Goal: Task Accomplishment & Management: Use online tool/utility

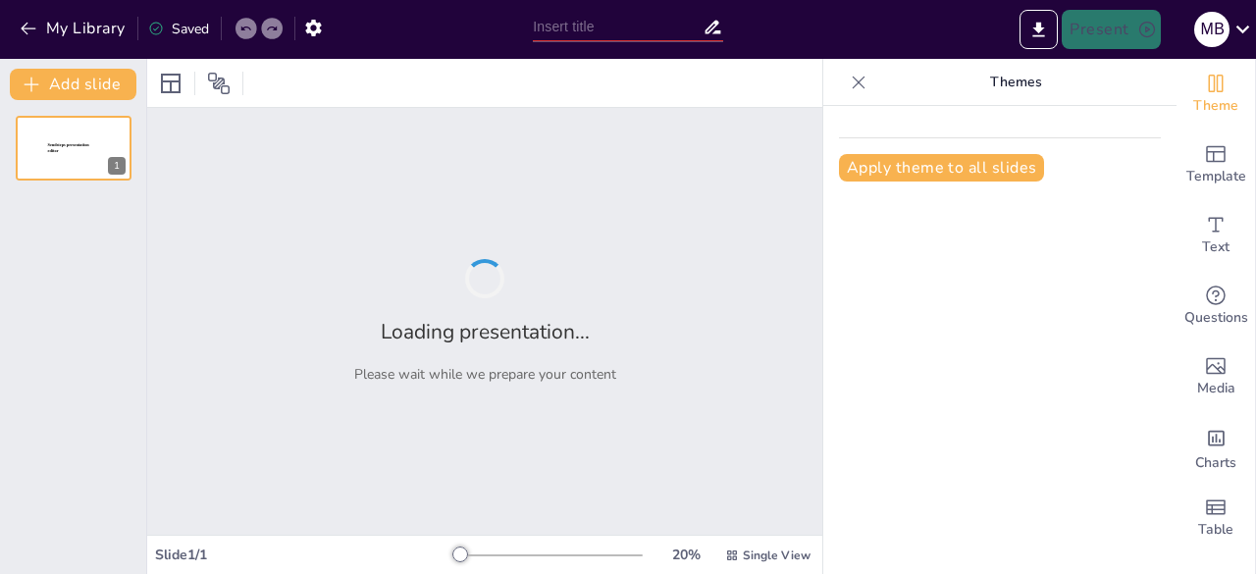
type input "Imported PPT 30 min de seguridad Chile.pptx"
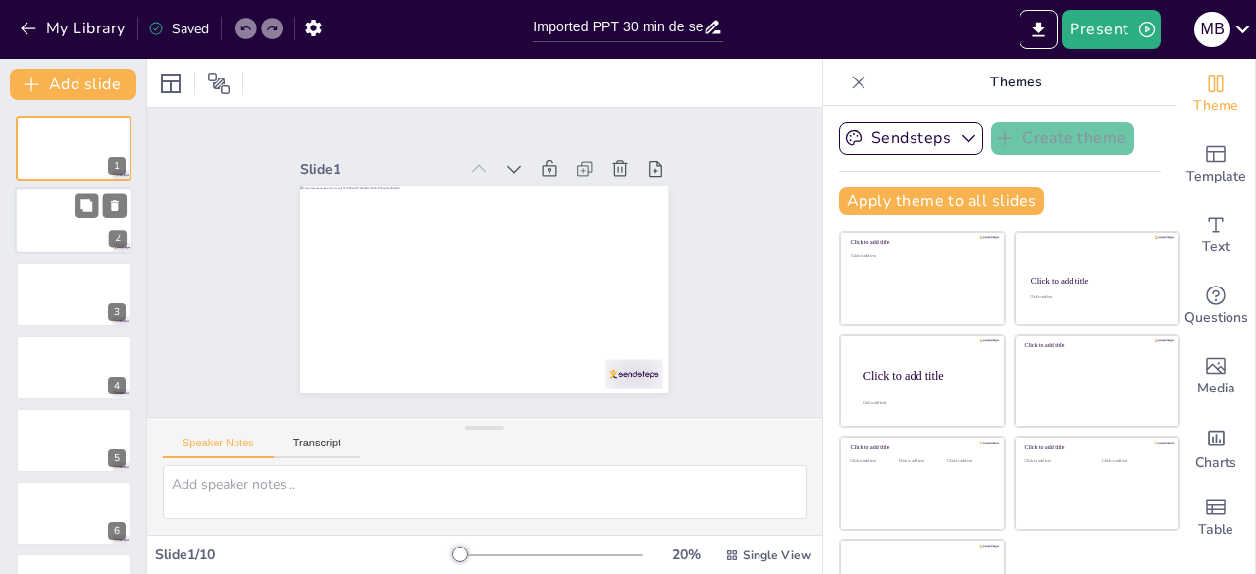
click at [71, 236] on div at bounding box center [74, 221] width 118 height 67
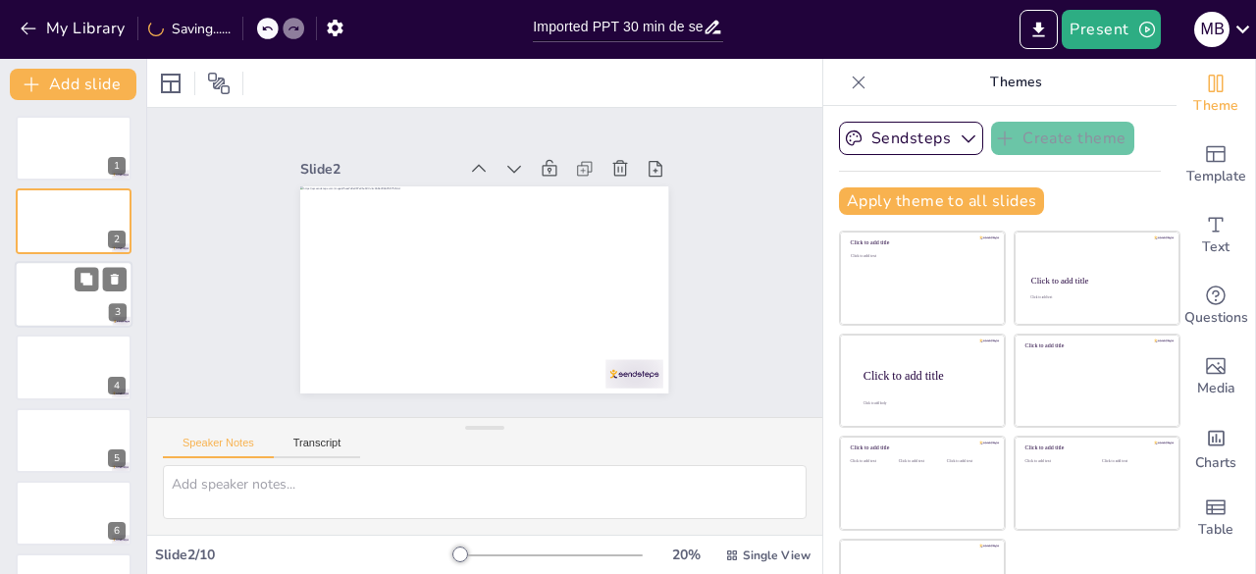
click at [47, 301] on div at bounding box center [74, 294] width 118 height 67
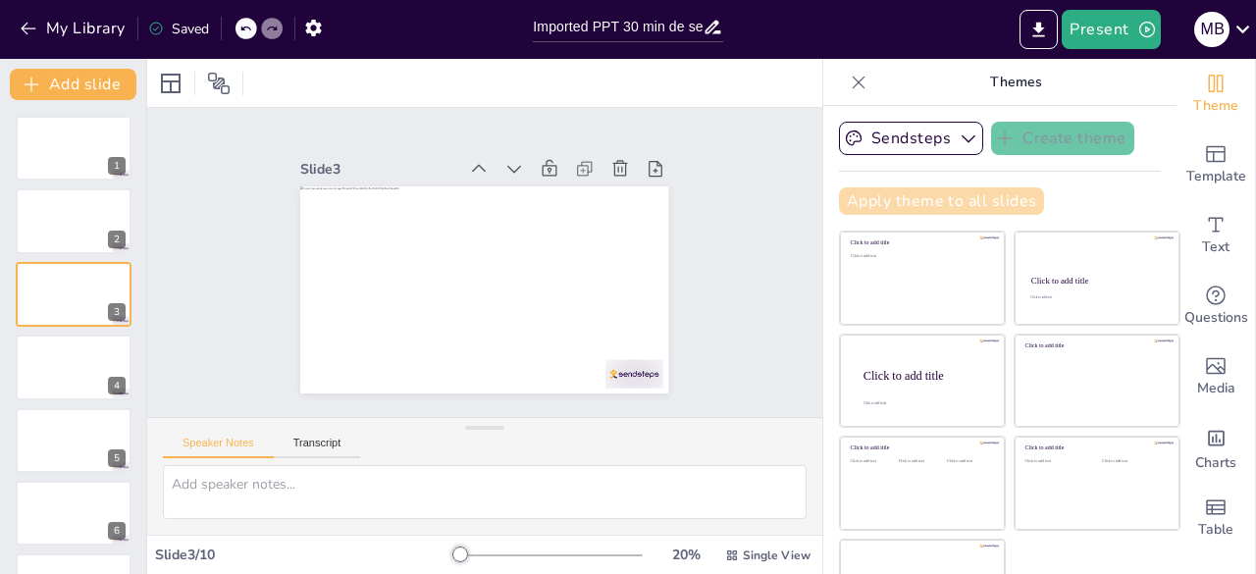
click at [896, 205] on button "Apply theme to all slides" at bounding box center [941, 200] width 205 height 27
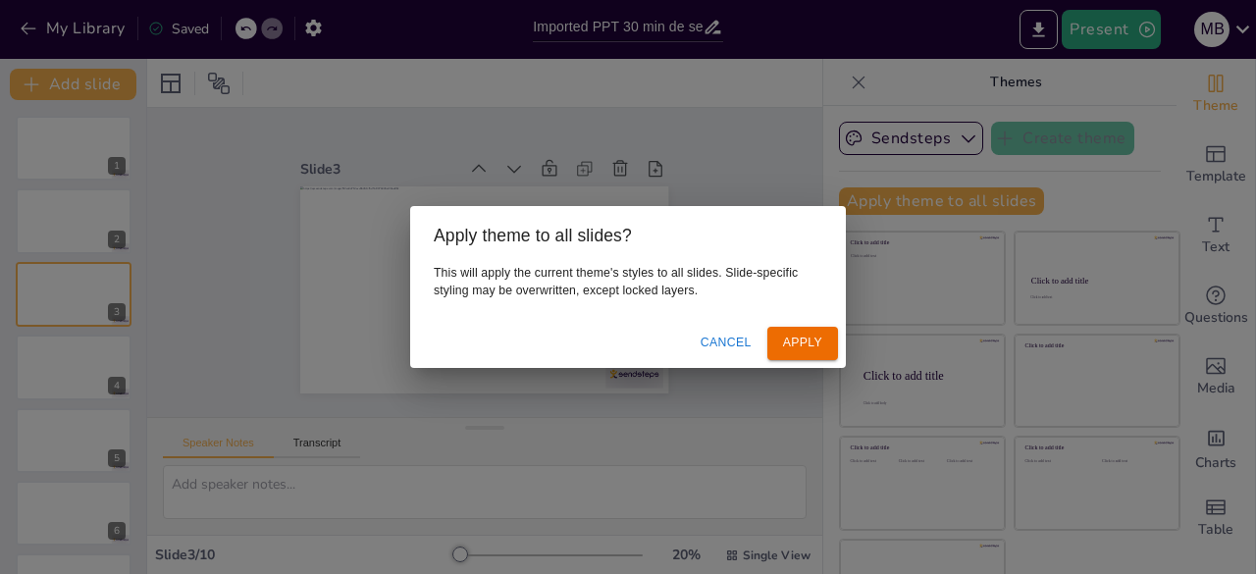
click at [807, 342] on button "Apply" at bounding box center [802, 343] width 71 height 32
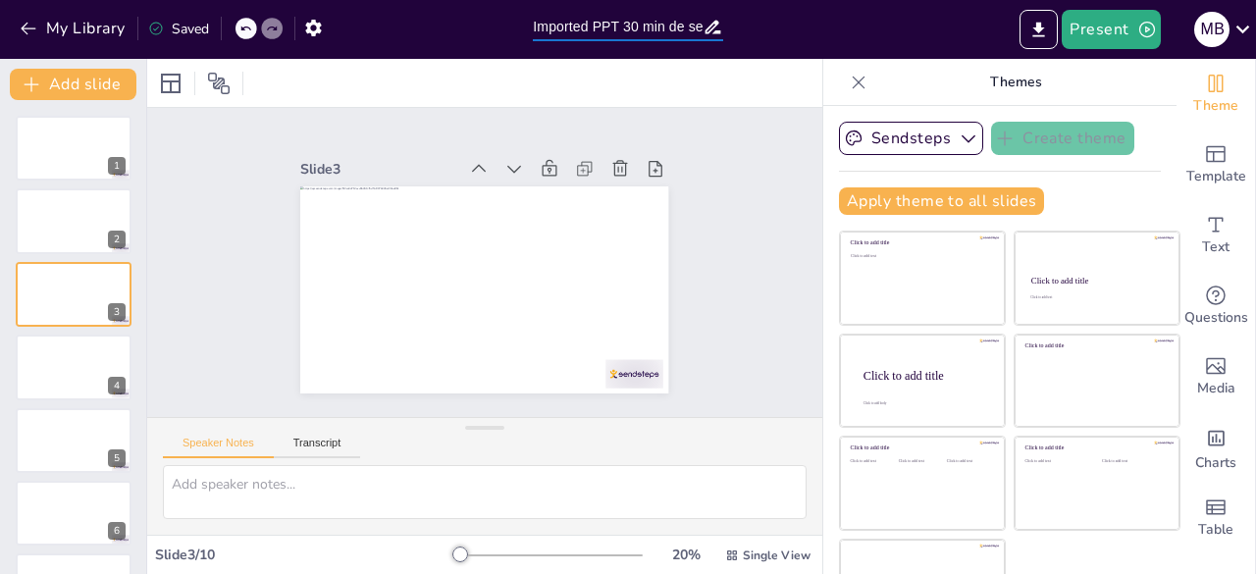
click at [678, 32] on input "Imported PPT 30 min de seguridad Chile.pptx" at bounding box center [617, 27] width 169 height 28
click at [88, 219] on div at bounding box center [74, 221] width 118 height 67
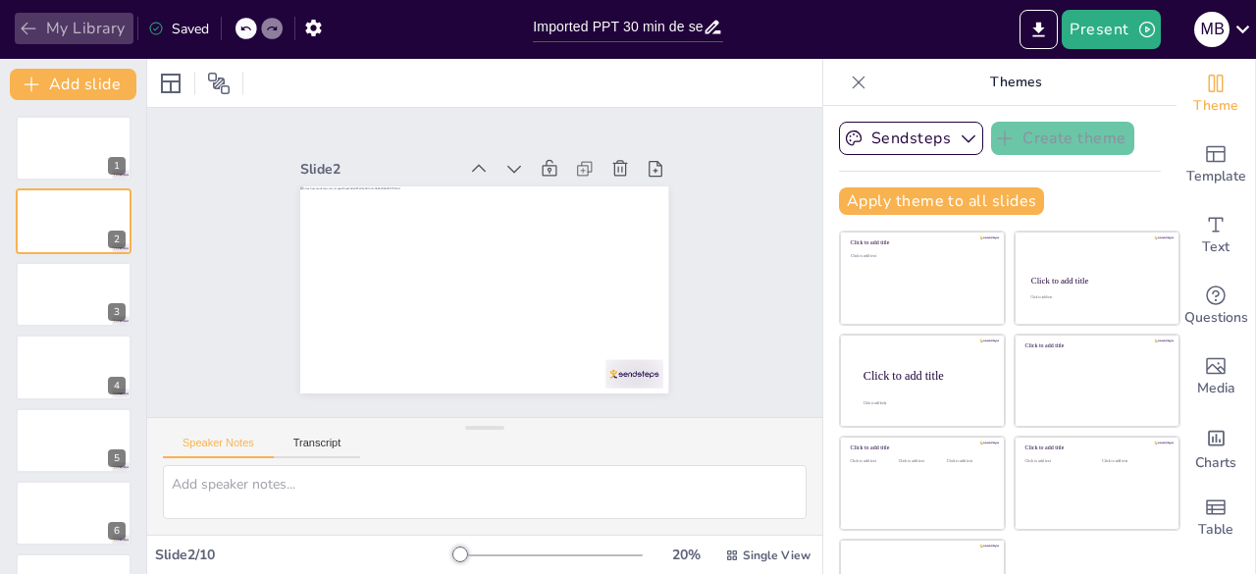
click at [22, 29] on icon "button" at bounding box center [29, 29] width 20 height 20
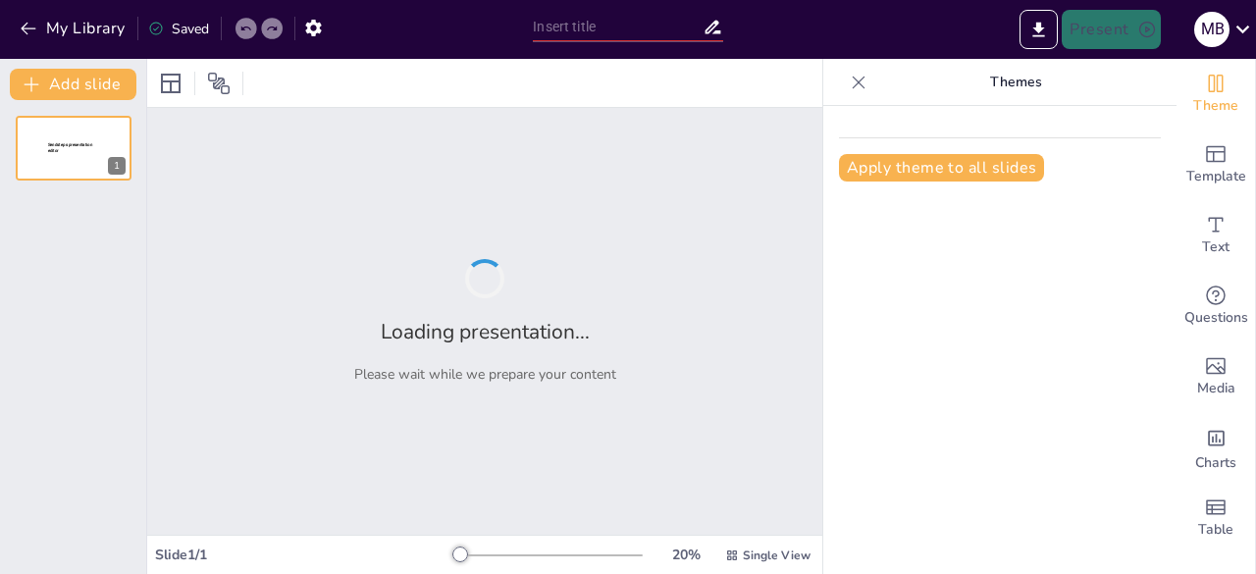
type input "Seguridad en Acción: Lecciones Vitales para el Futuro"
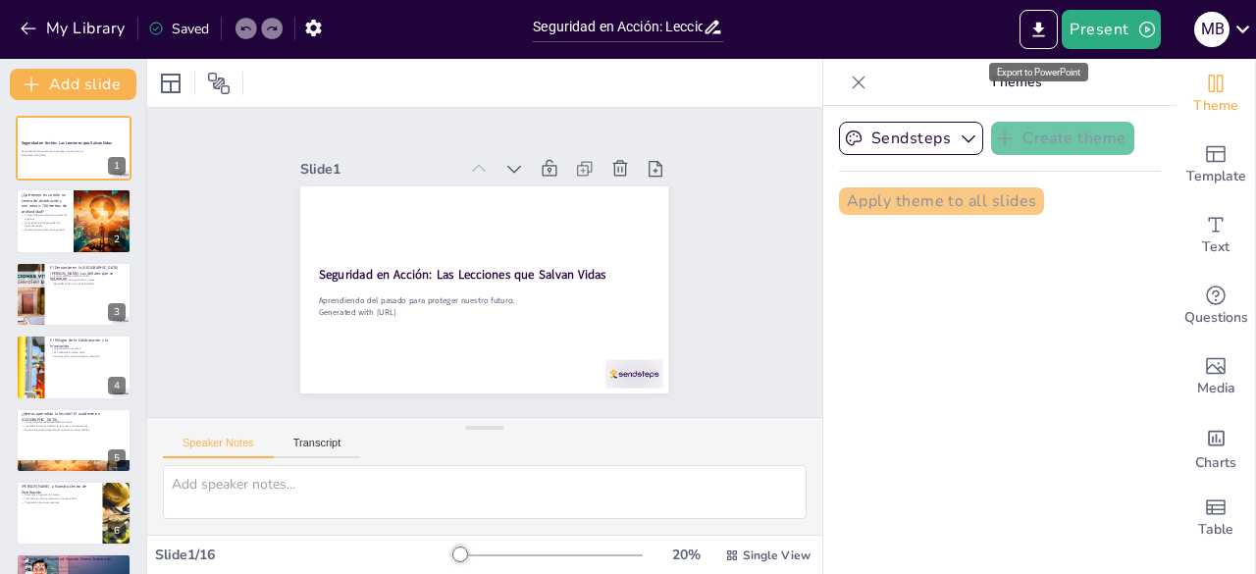
checkbox input "true"
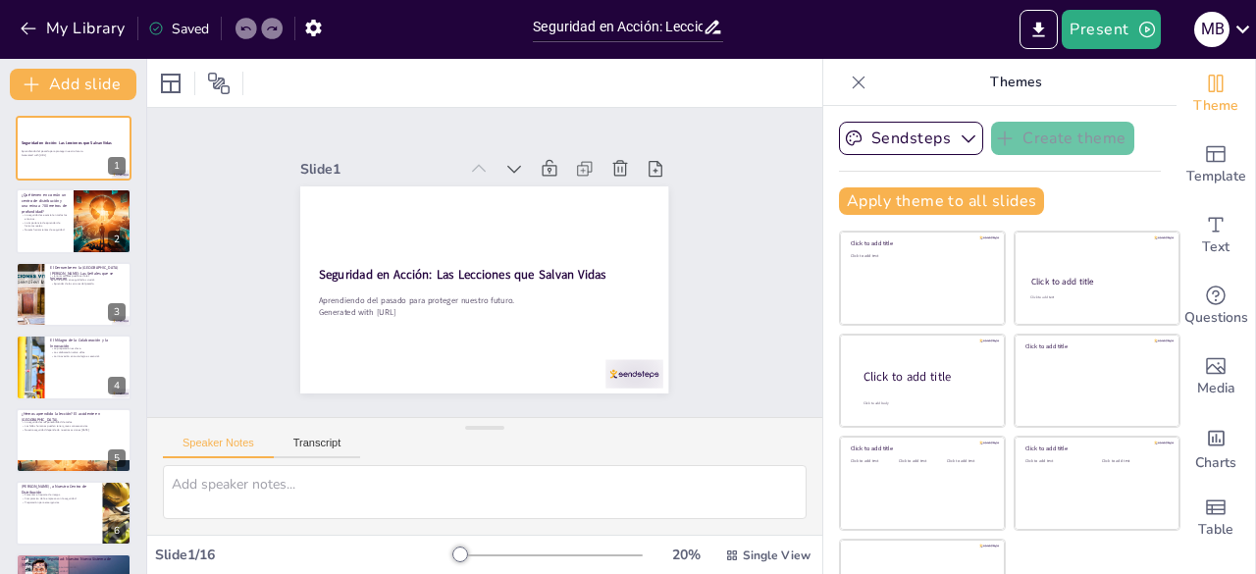
checkbox input "true"
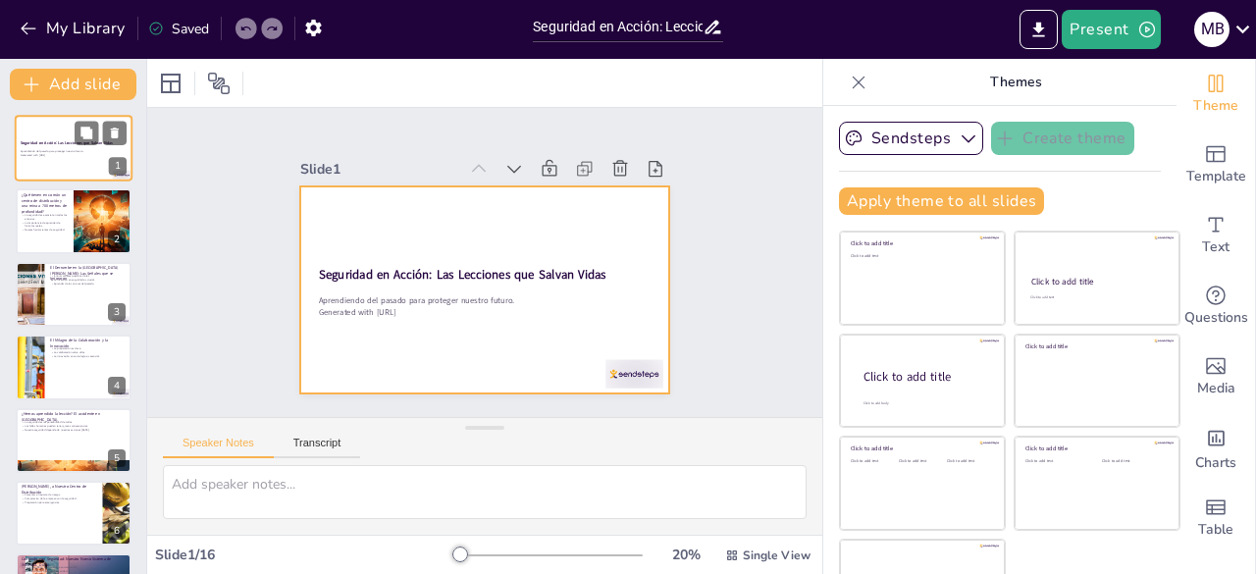
checkbox input "true"
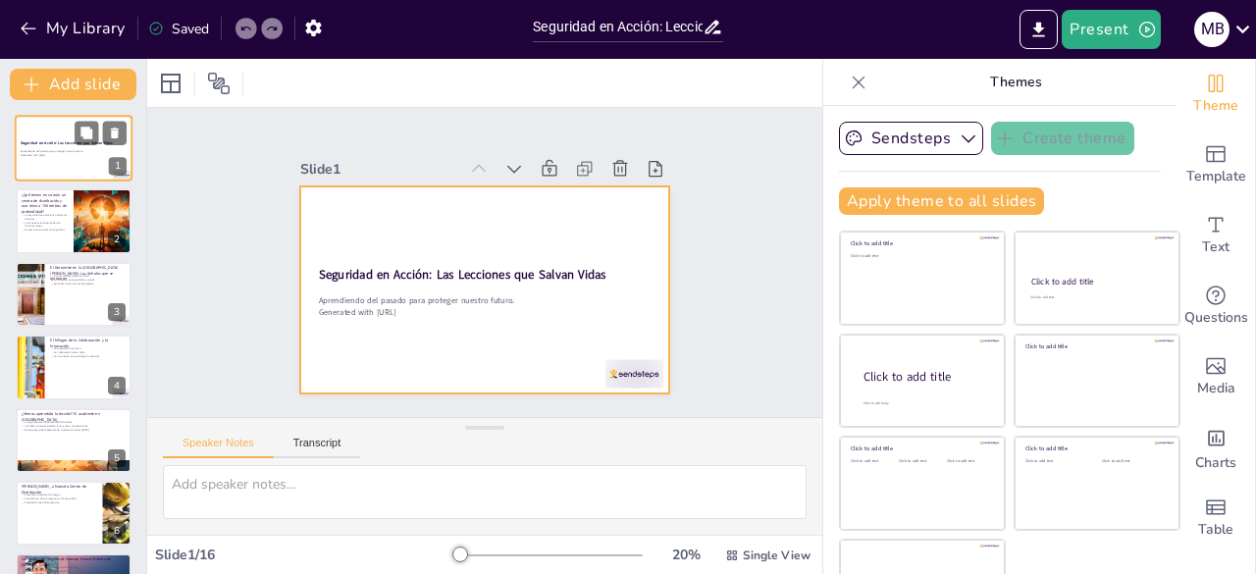
checkbox input "true"
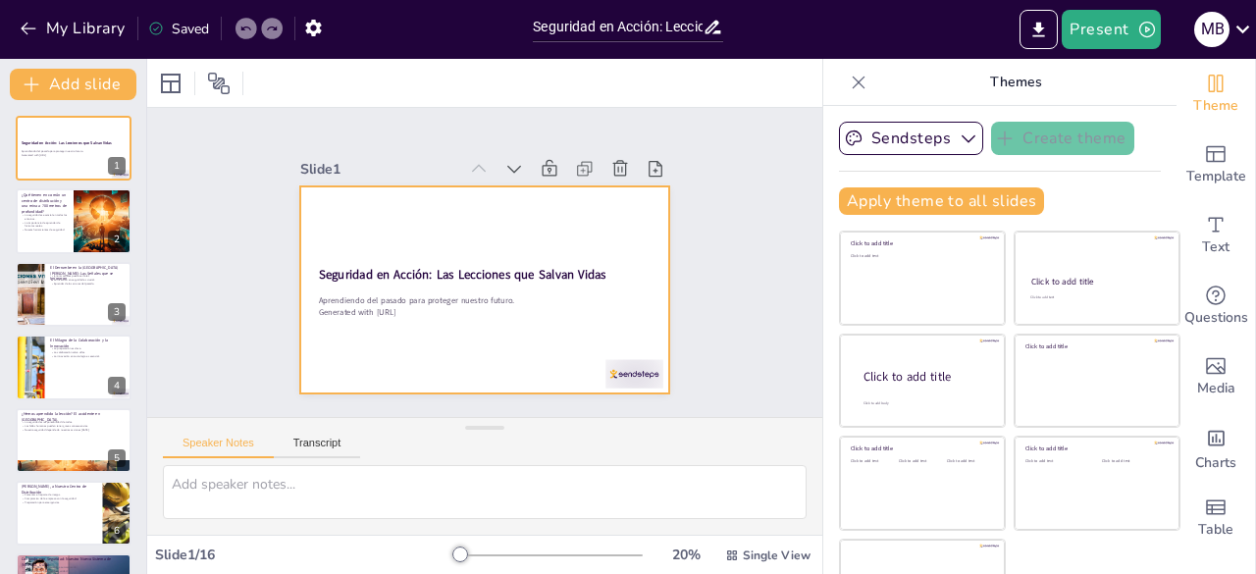
checkbox input "true"
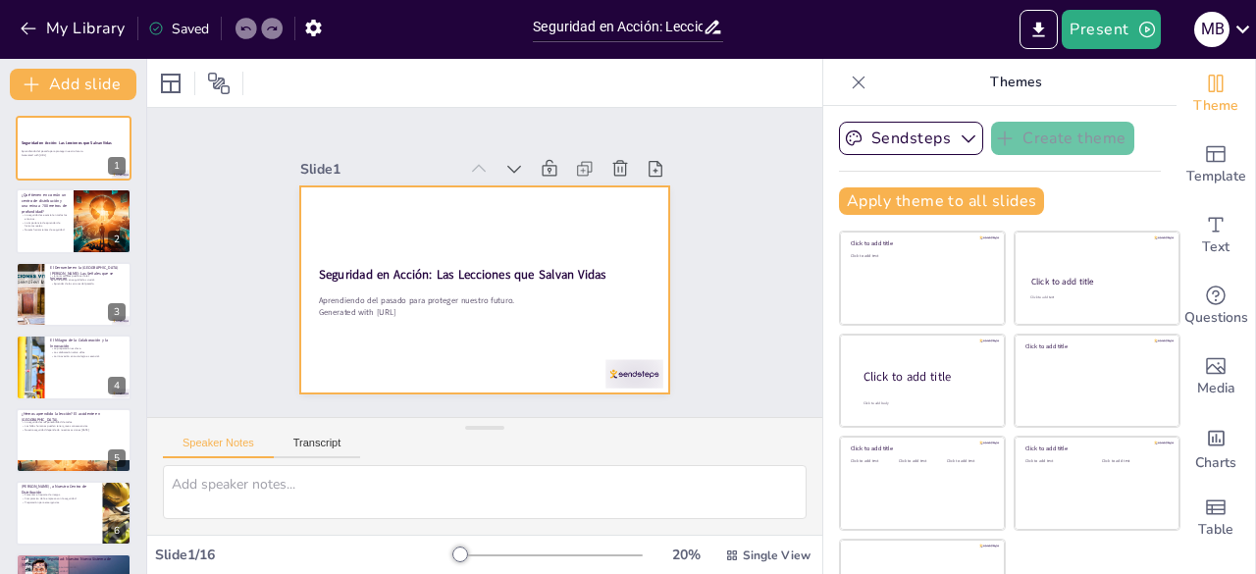
checkbox input "true"
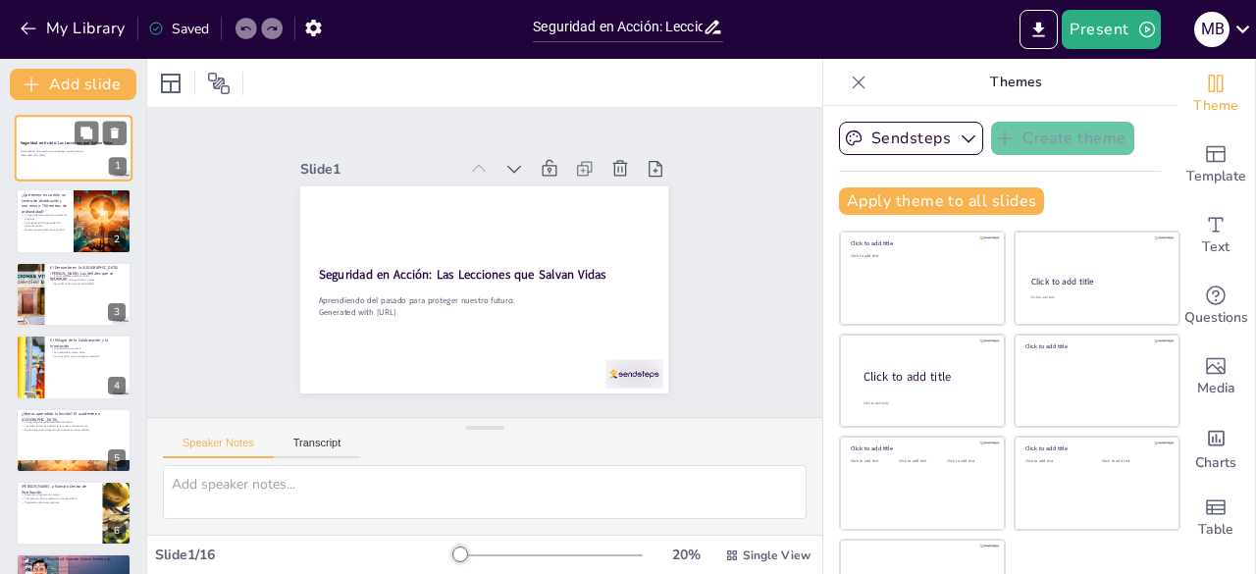
checkbox input "true"
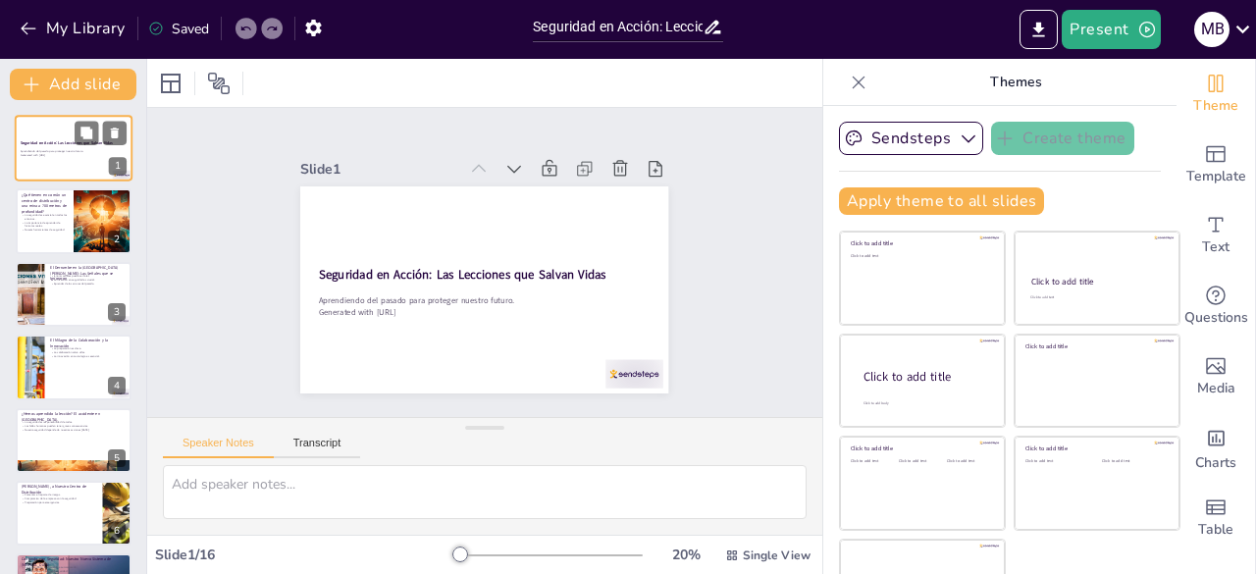
checkbox input "true"
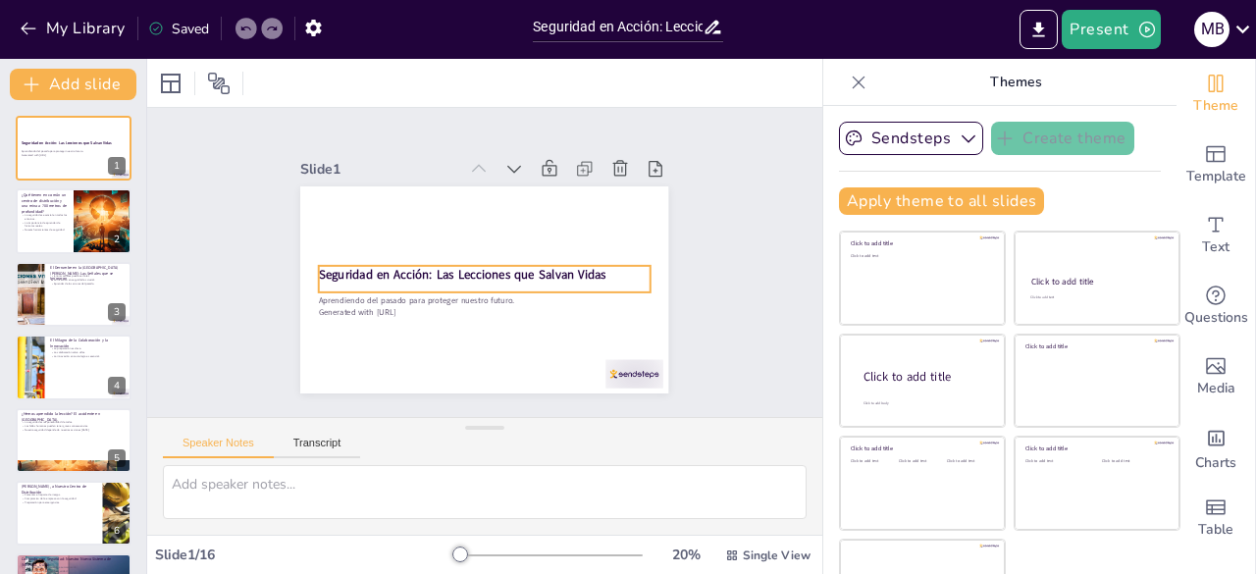
checkbox input "true"
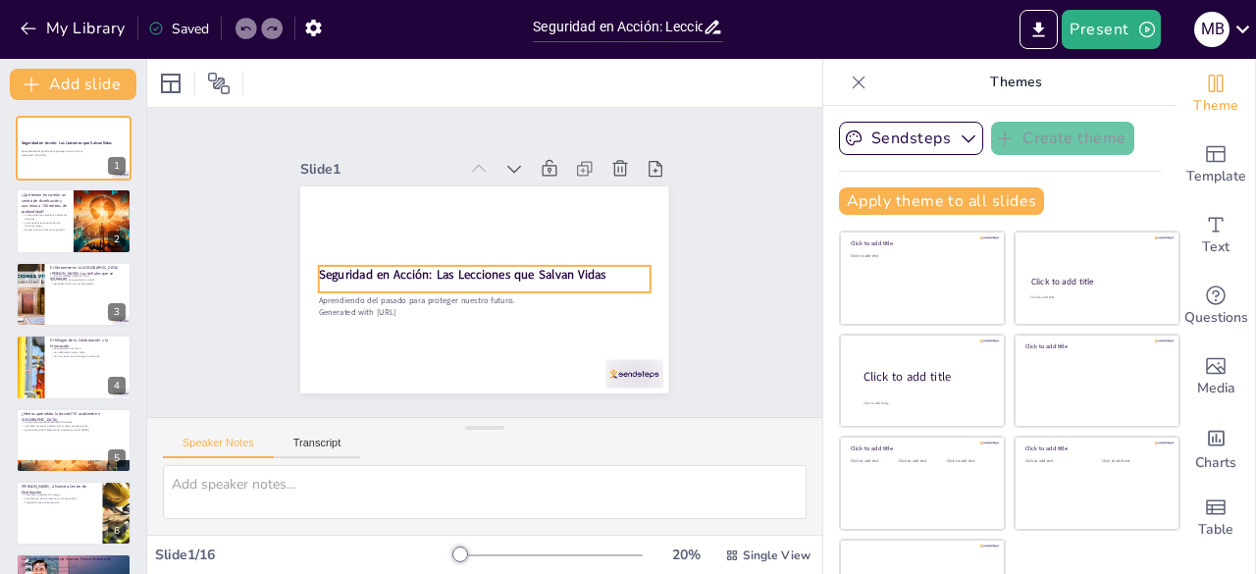
checkbox input "true"
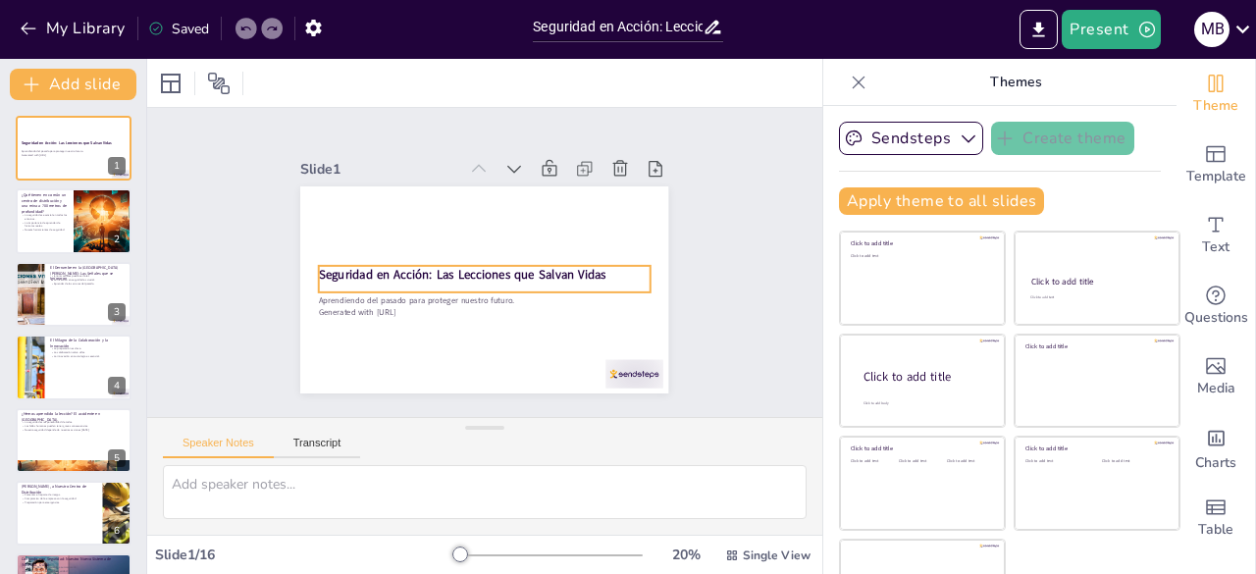
checkbox input "true"
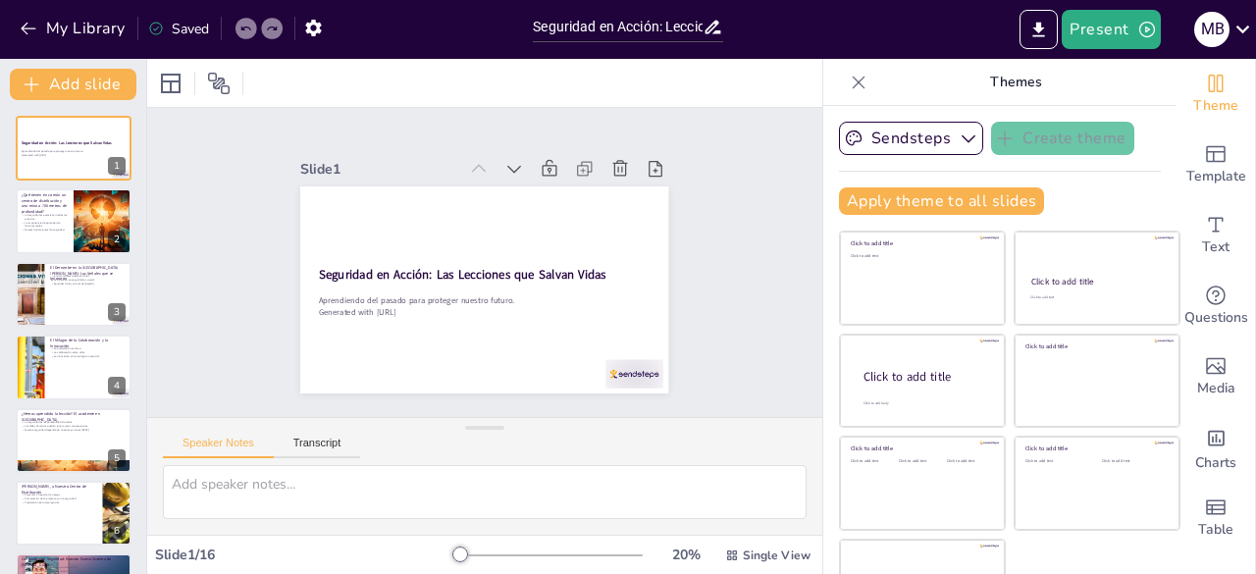
checkbox input "true"
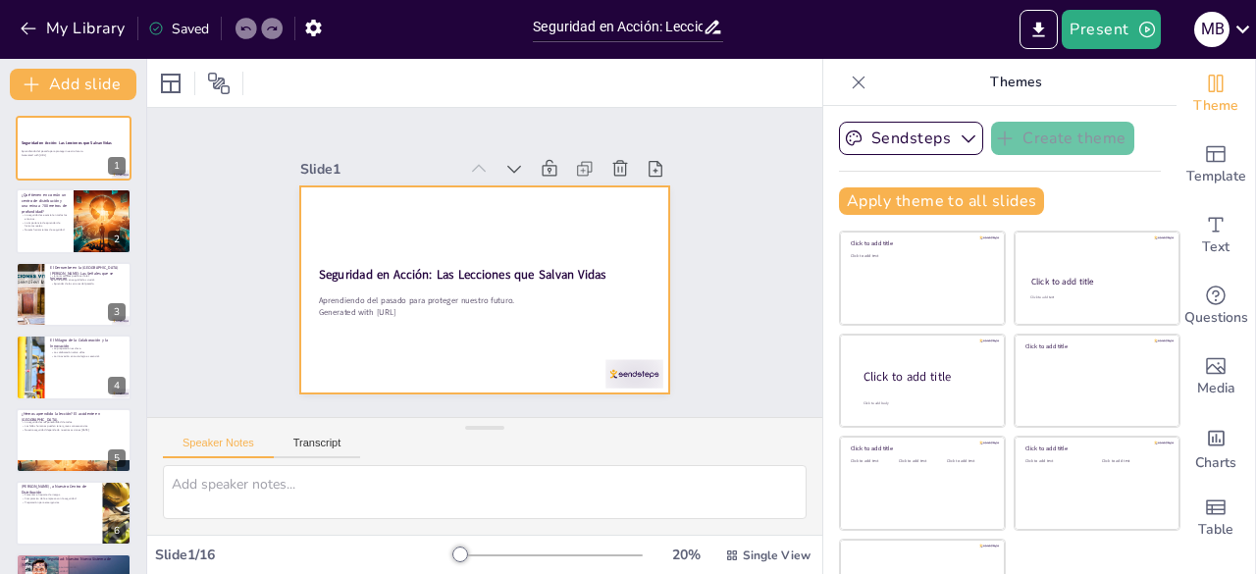
checkbox input "true"
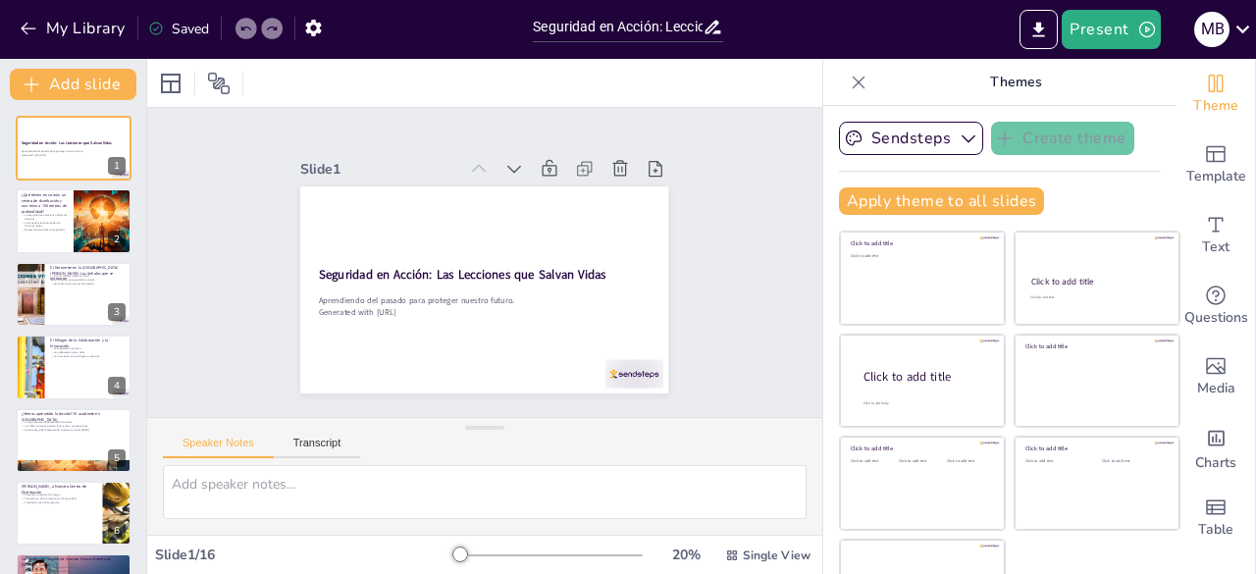
checkbox input "true"
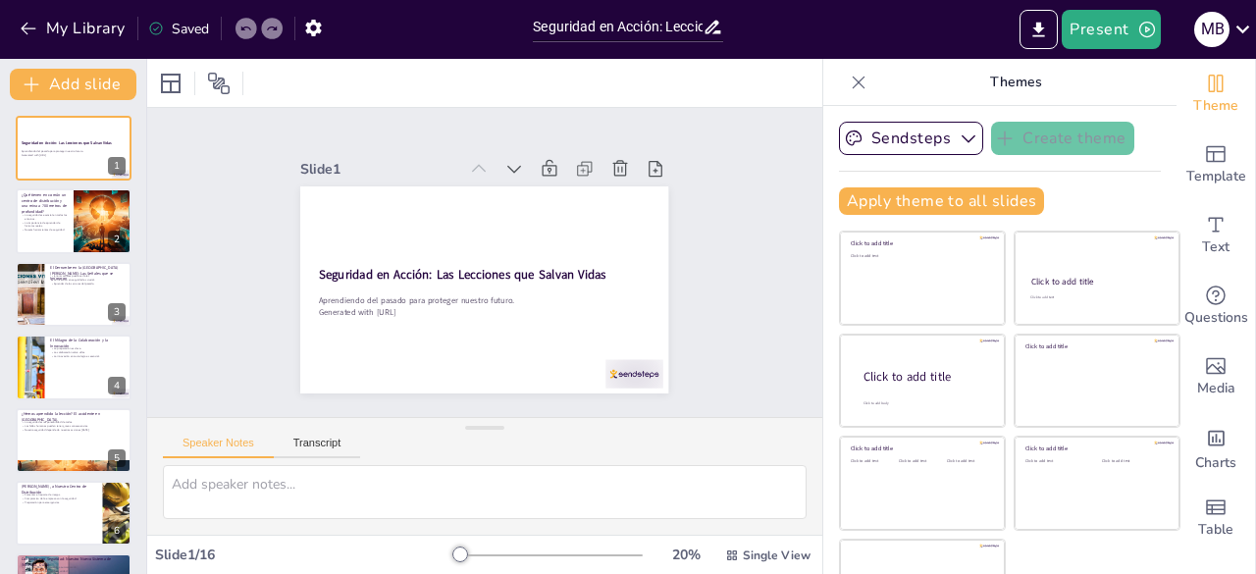
drag, startPoint x: 1084, startPoint y: 37, endPoint x: 688, endPoint y: 250, distance: 449.2
click at [688, 250] on div "Slide 1 Seguridad en Acción: Las Lecciones que Salvan Vidas Aprendiendo del pas…" at bounding box center [485, 262] width 531 height 514
checkbox input "true"
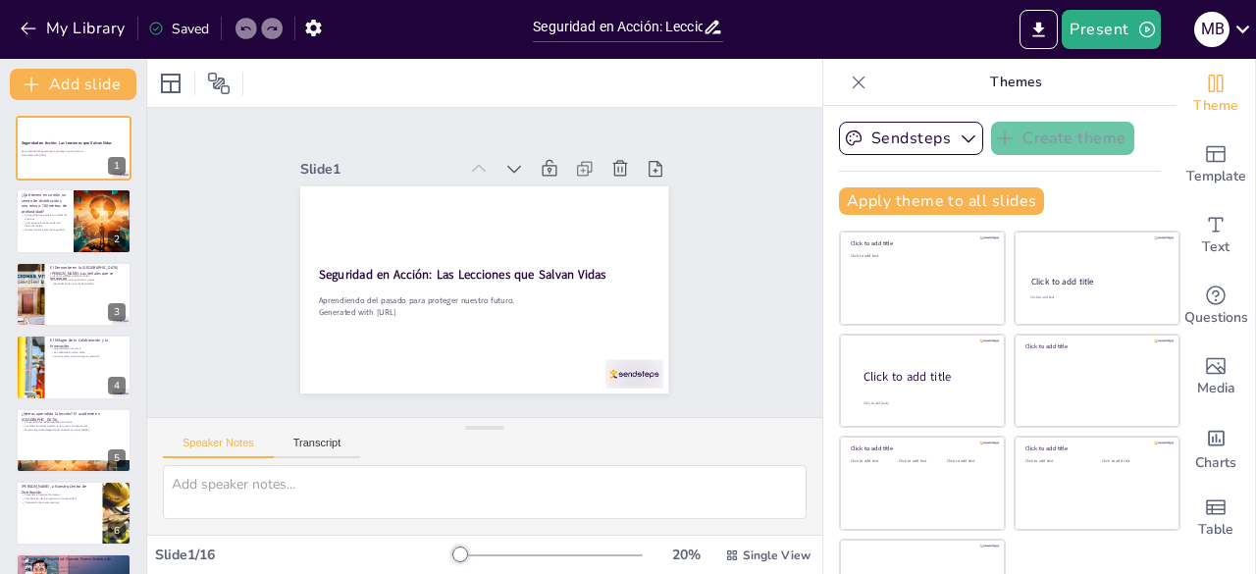
checkbox input "true"
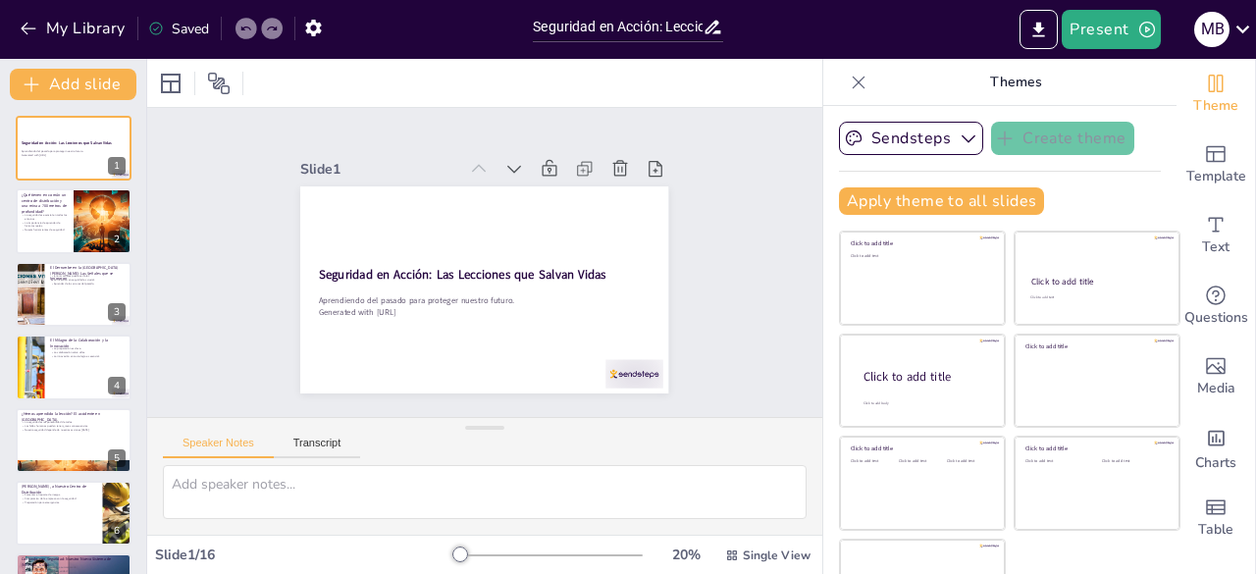
checkbox input "true"
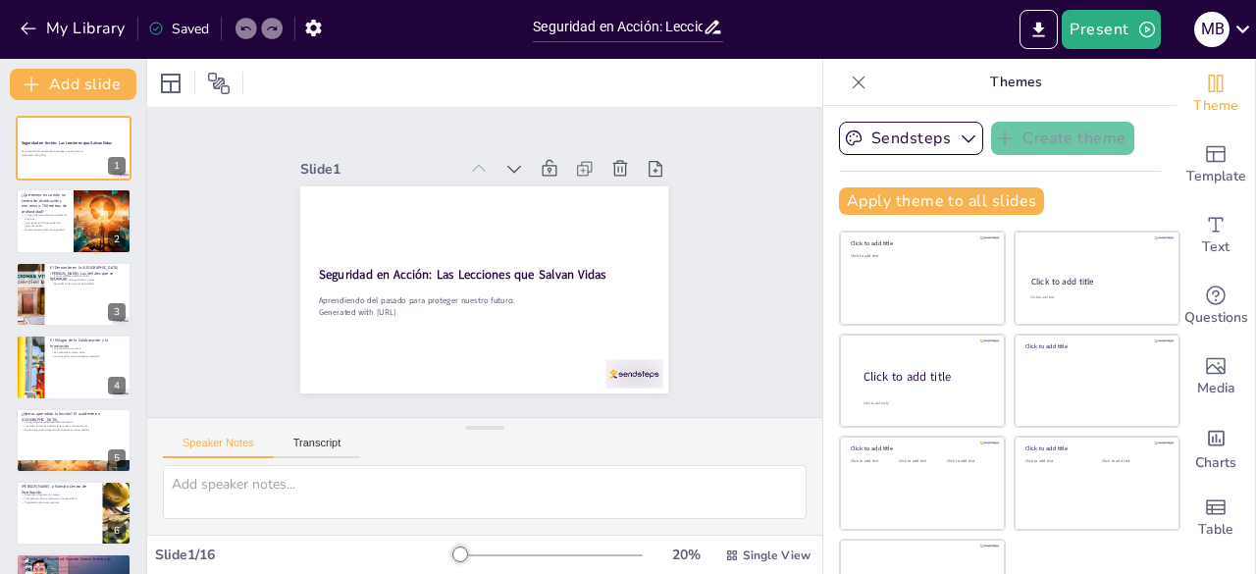
checkbox input "true"
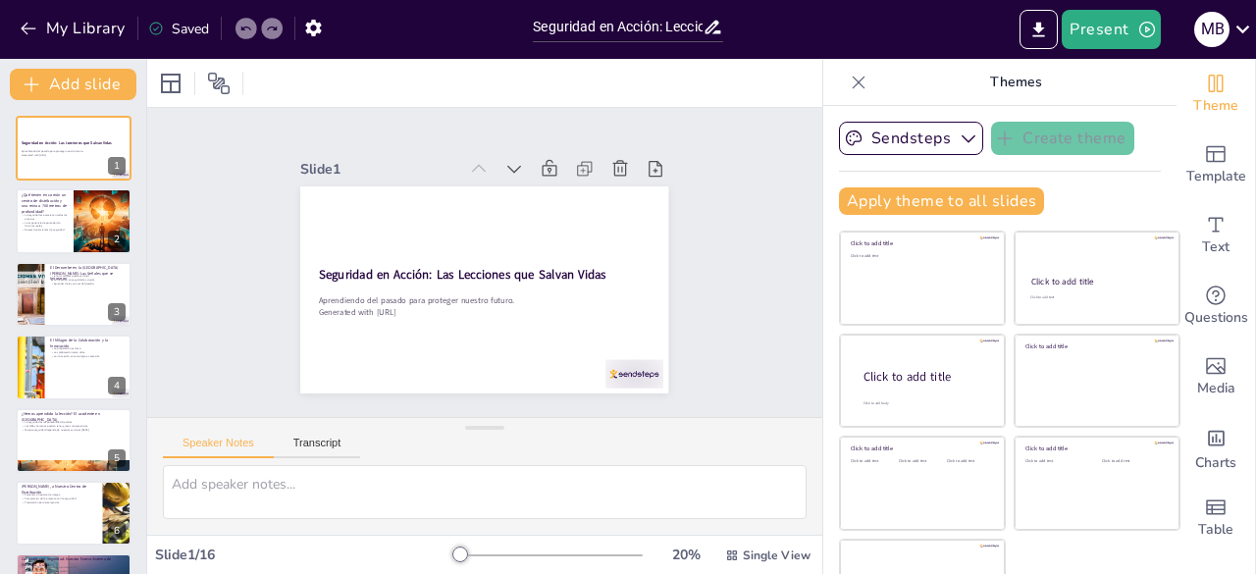
checkbox input "true"
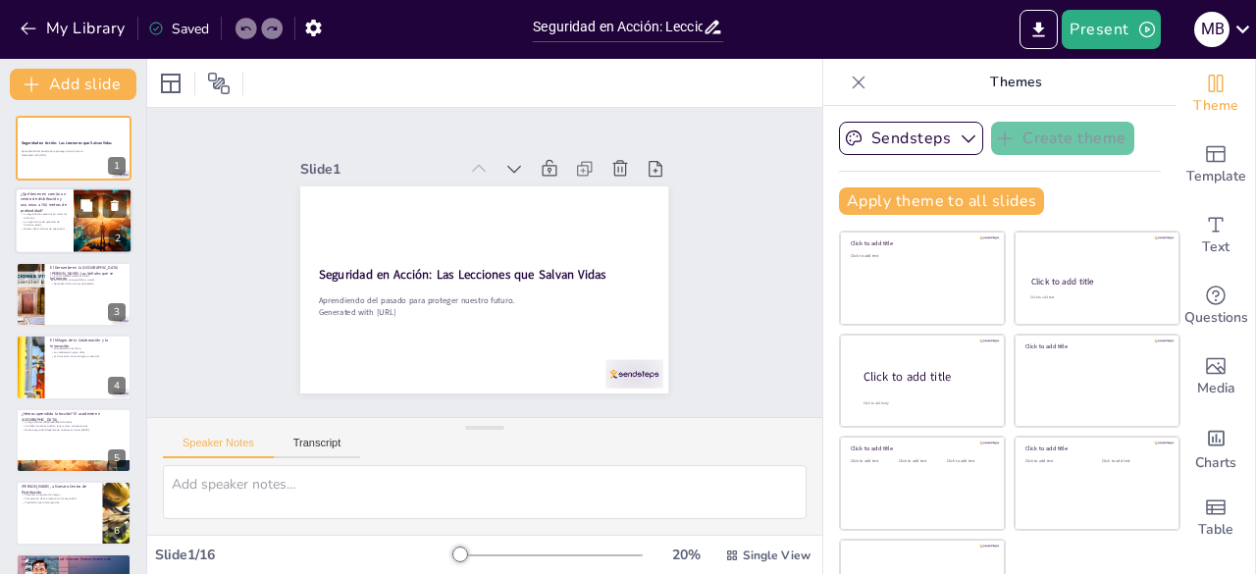
checkbox input "true"
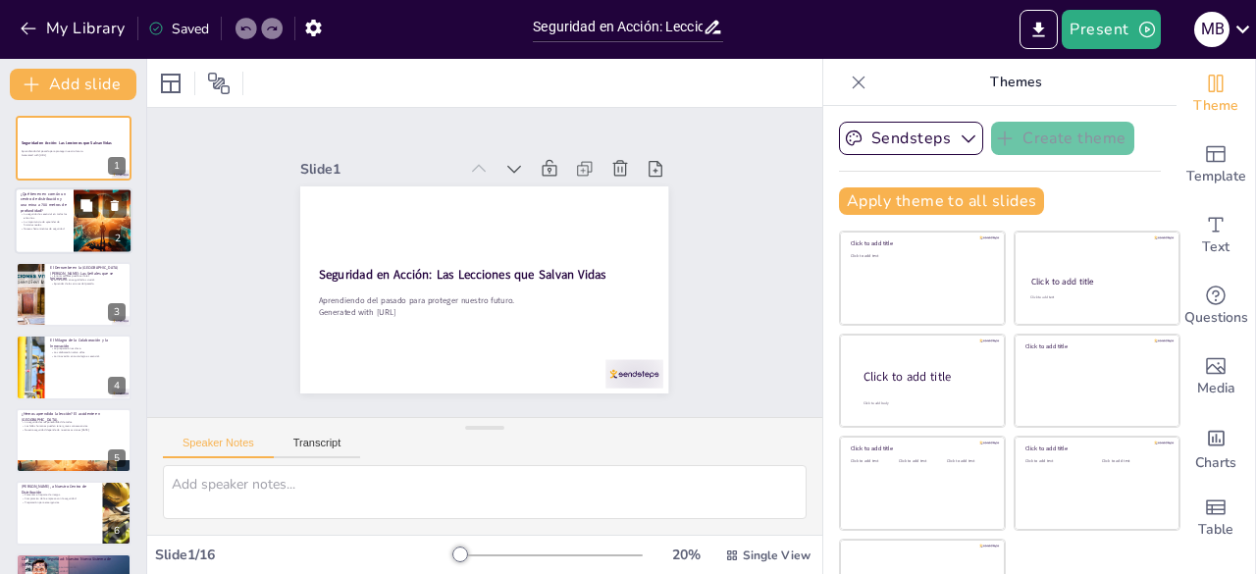
checkbox input "true"
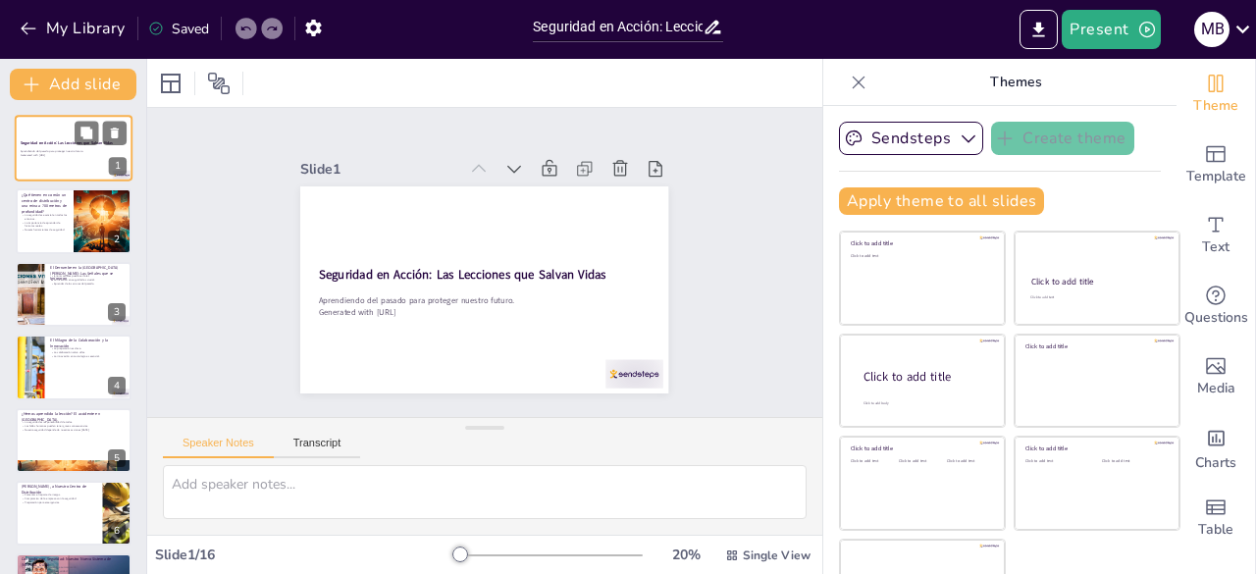
checkbox input "true"
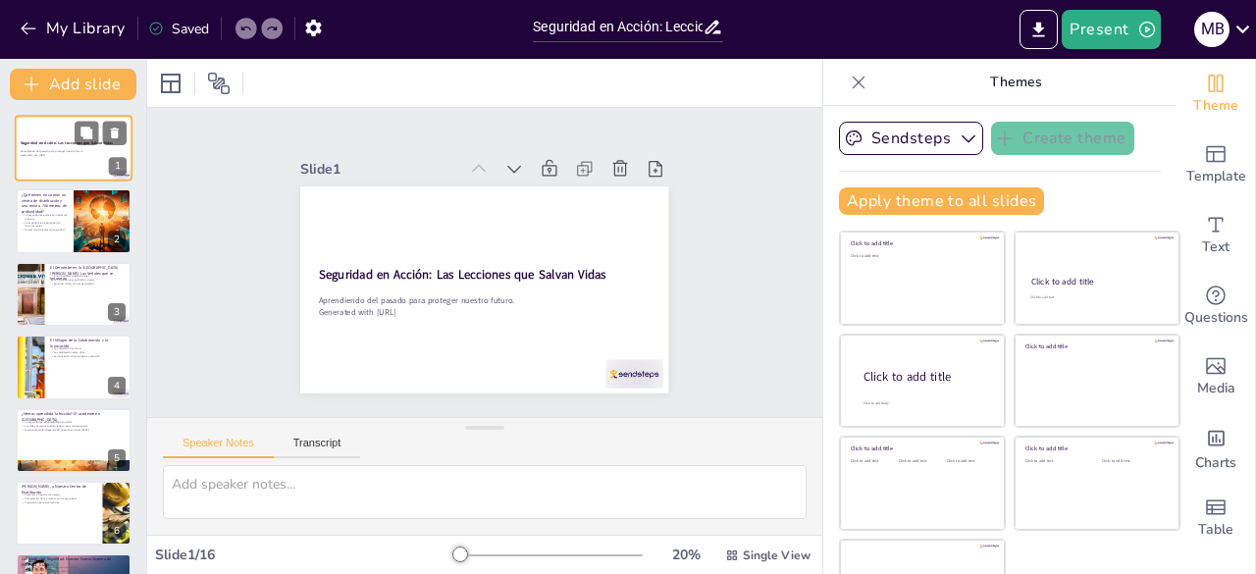
checkbox input "true"
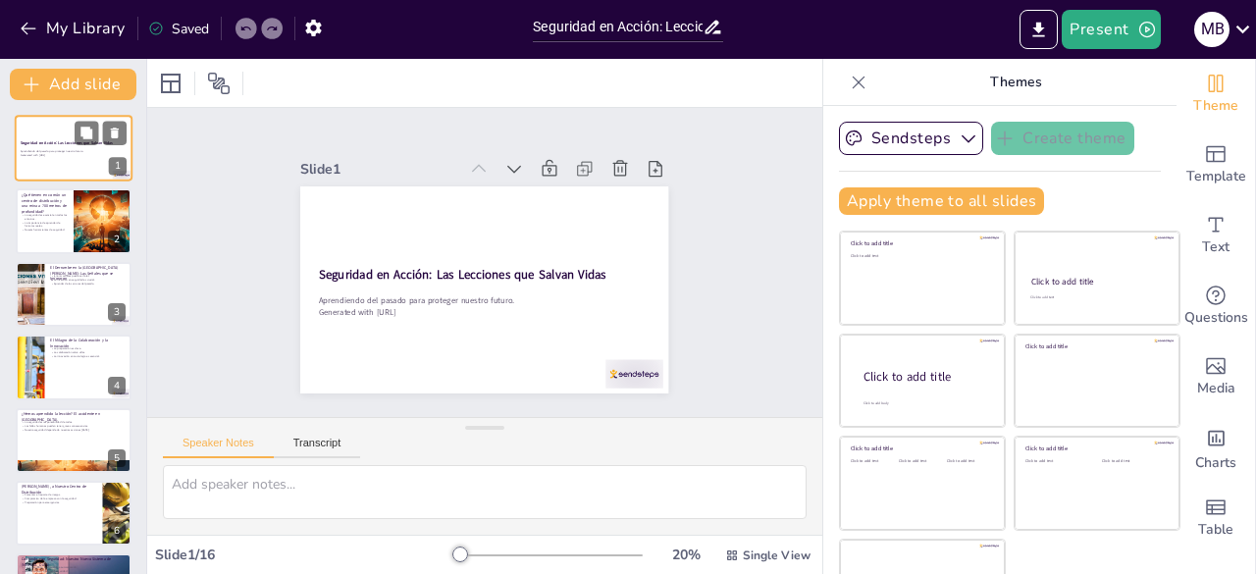
checkbox input "true"
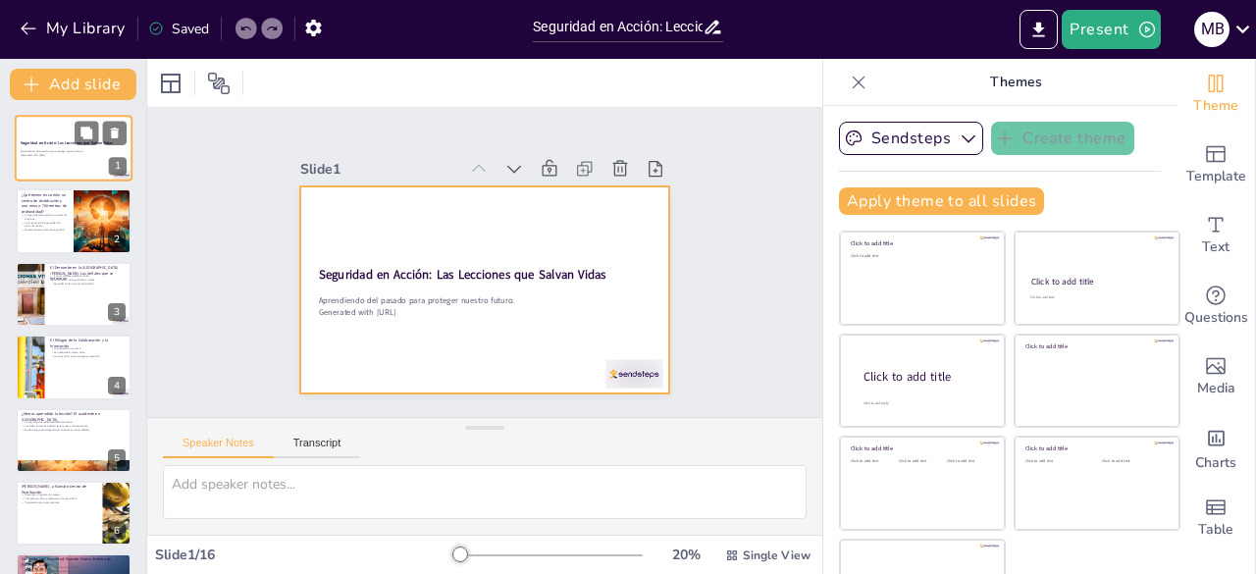
checkbox input "true"
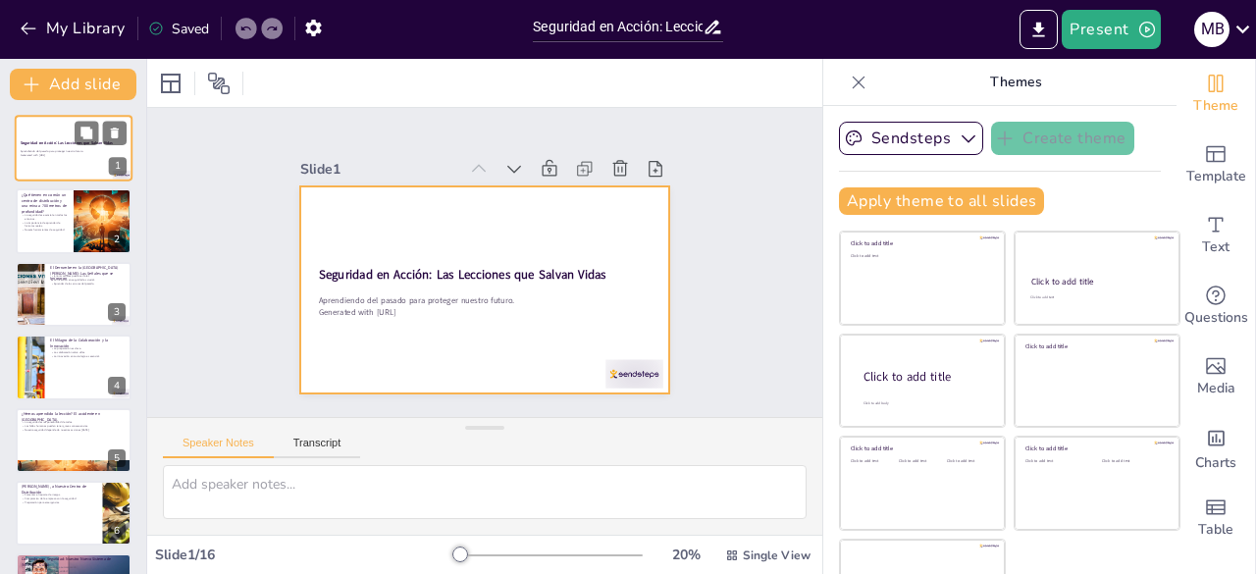
checkbox input "true"
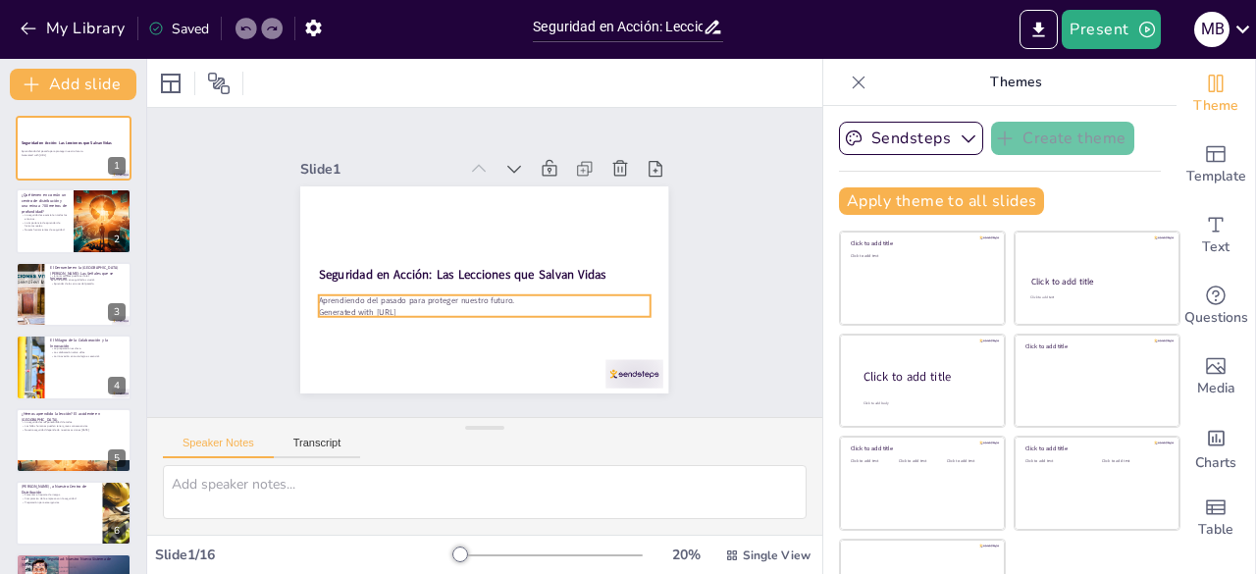
checkbox input "true"
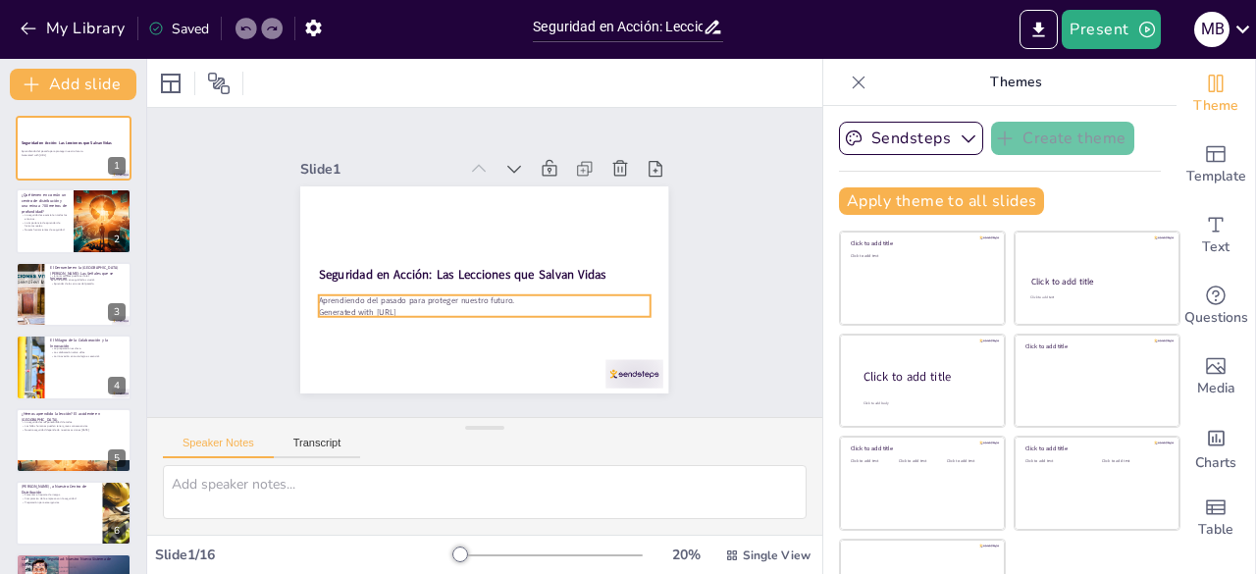
checkbox input "true"
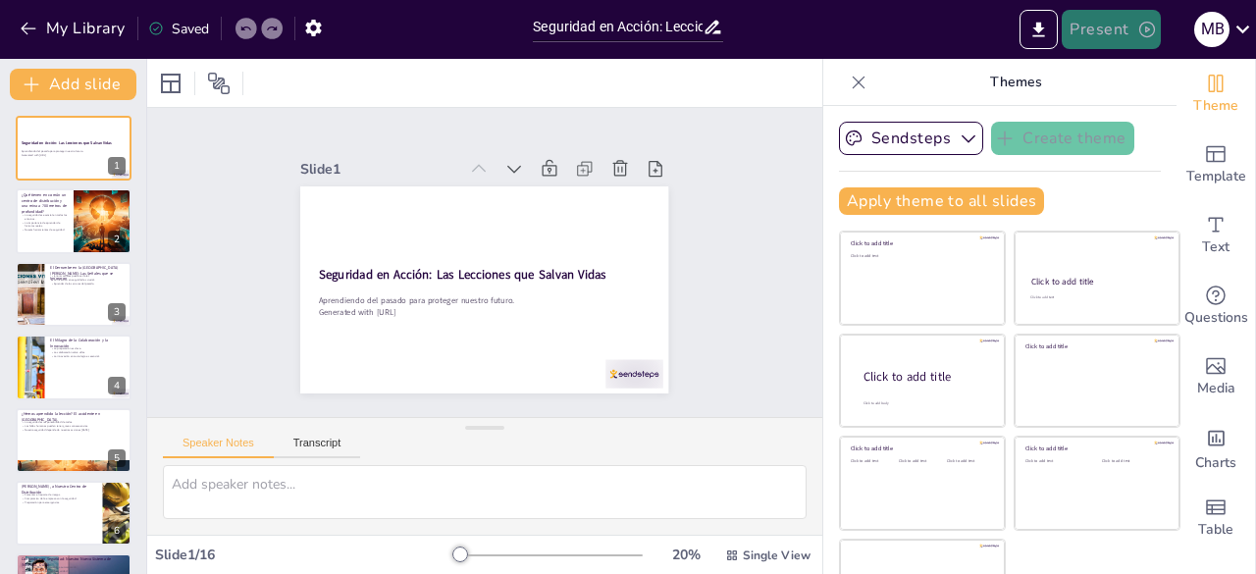
click at [1148, 26] on icon "button" at bounding box center [1147, 30] width 20 height 20
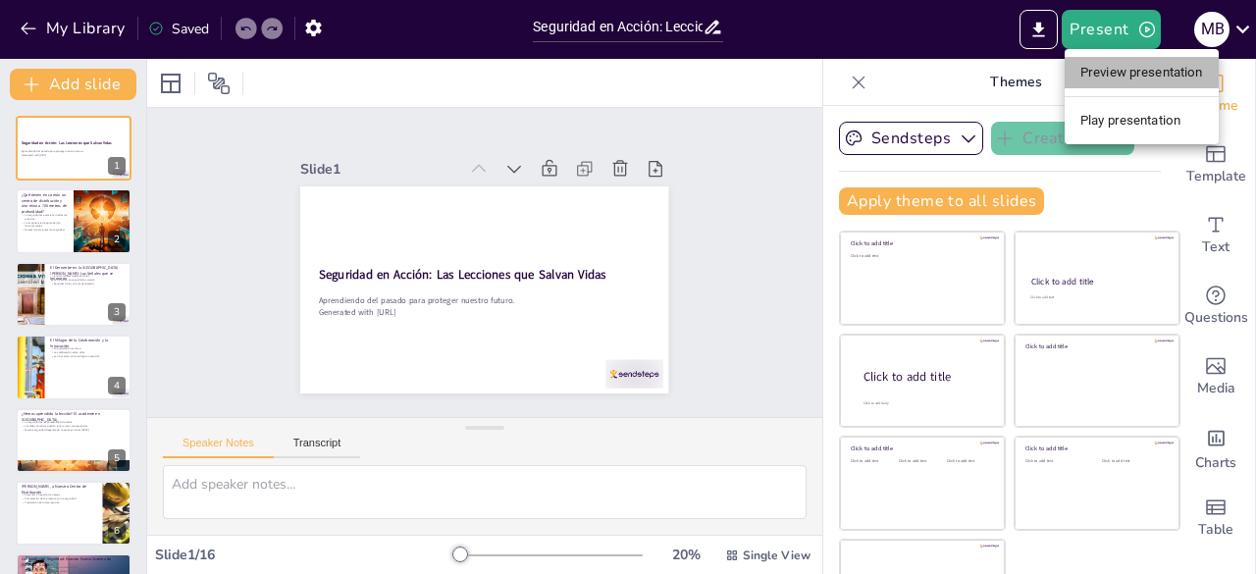
click at [1127, 74] on li "Preview presentation" at bounding box center [1142, 72] width 154 height 31
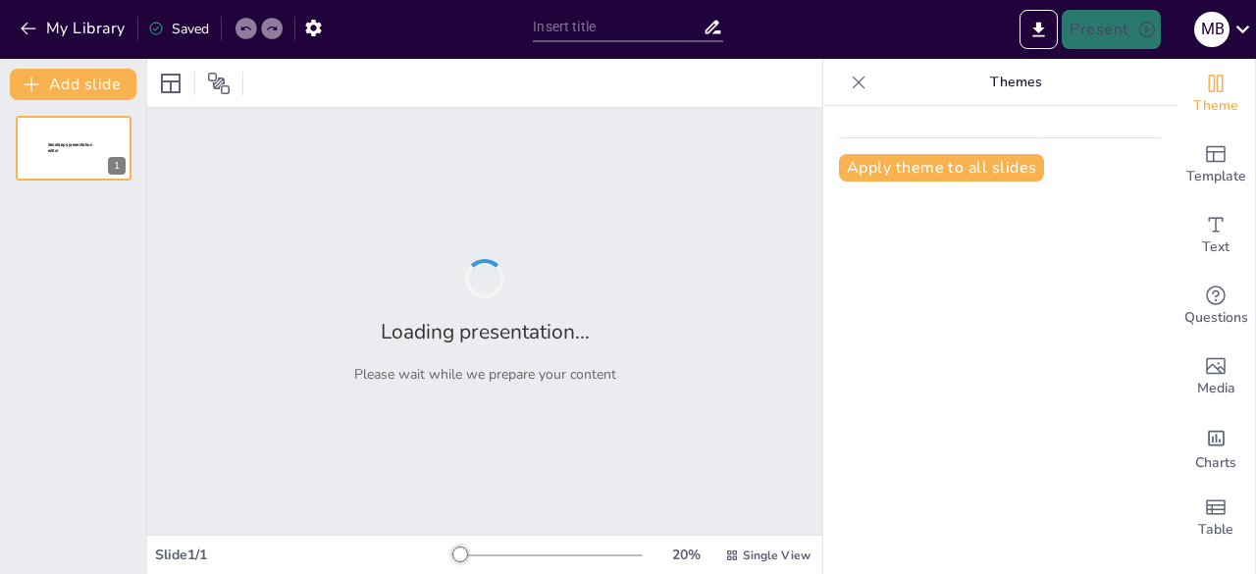
type input "Seguridad en Acción: Lecciones Vitales para el Futuro"
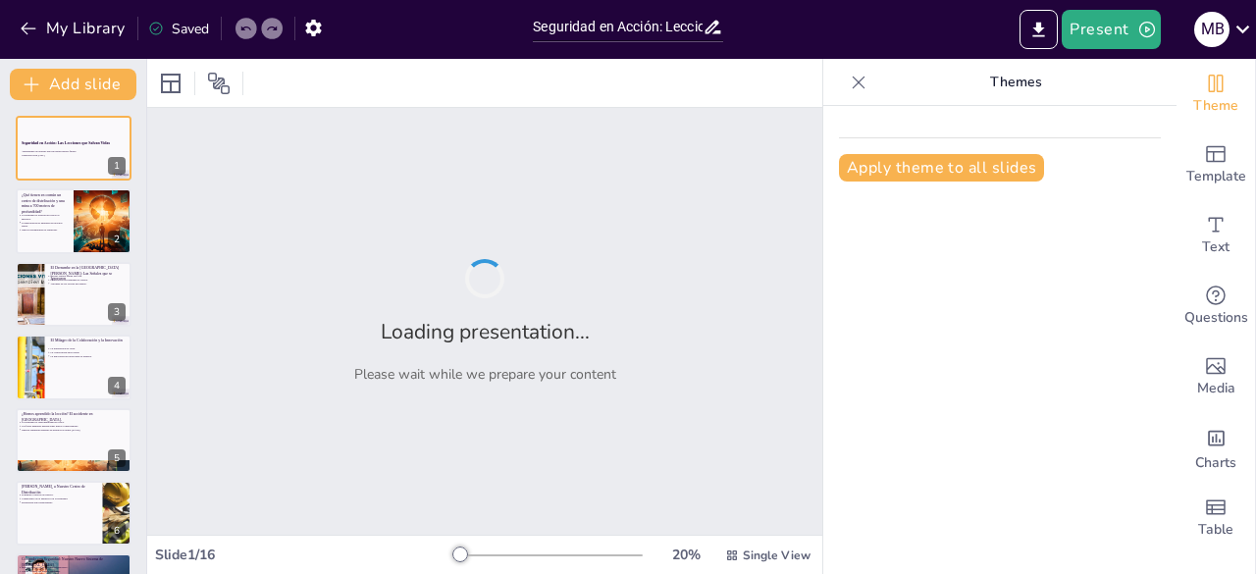
checkbox input "true"
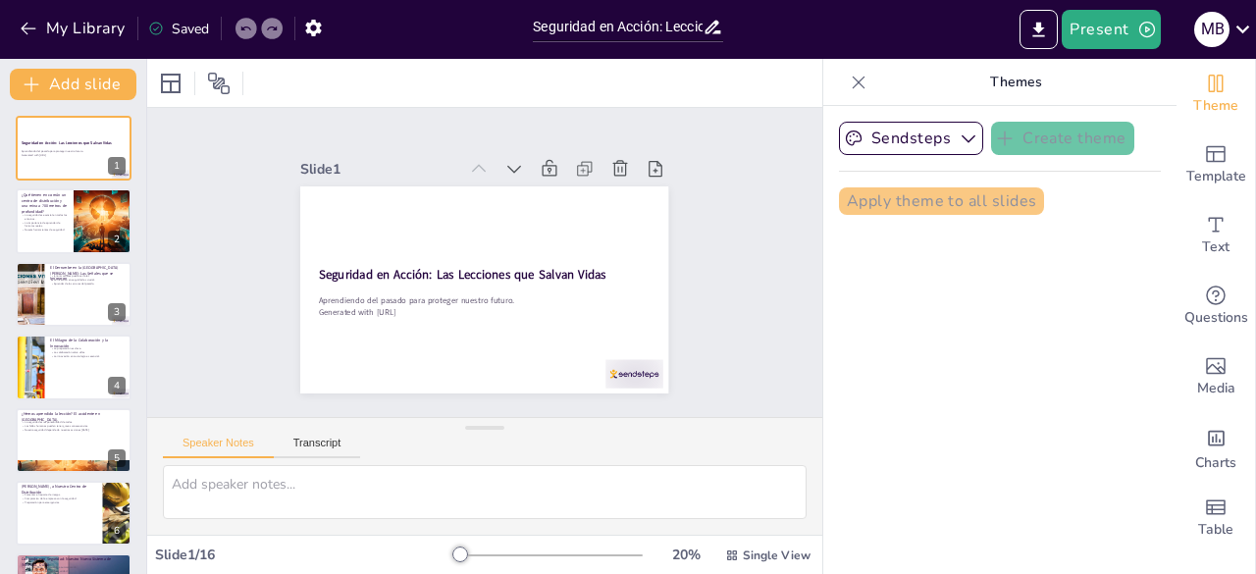
checkbox input "true"
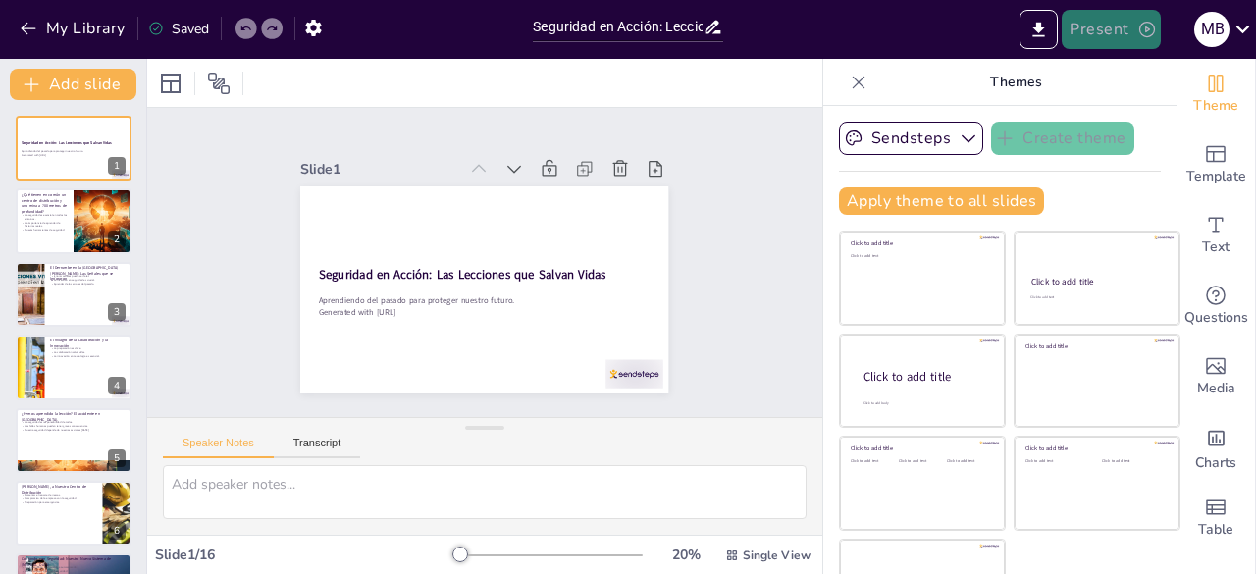
checkbox input "true"
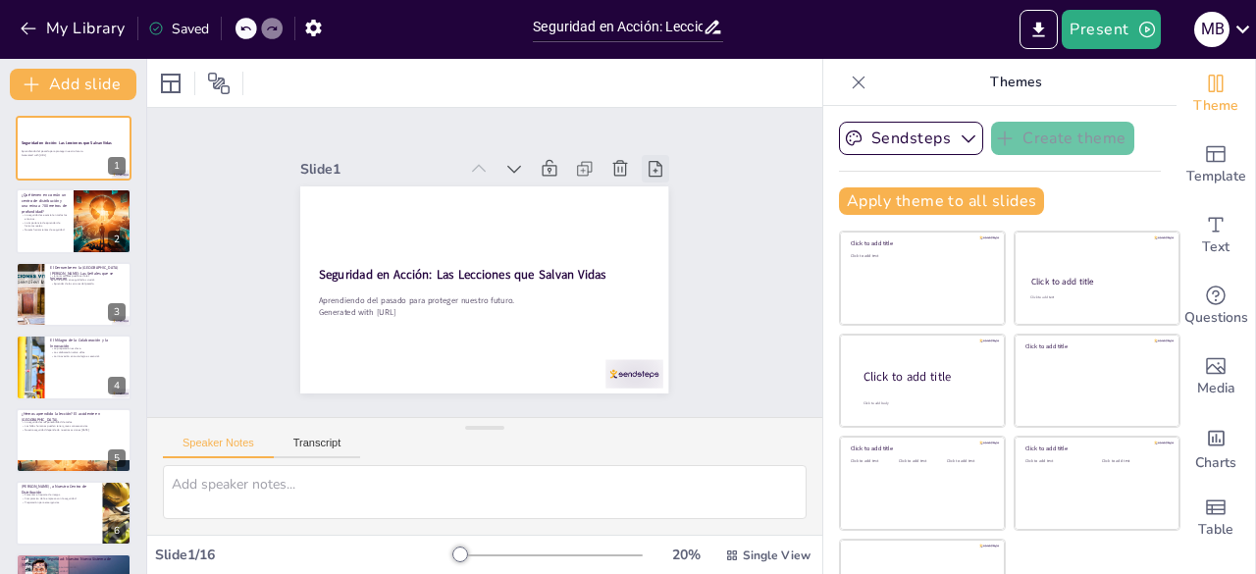
checkbox input "true"
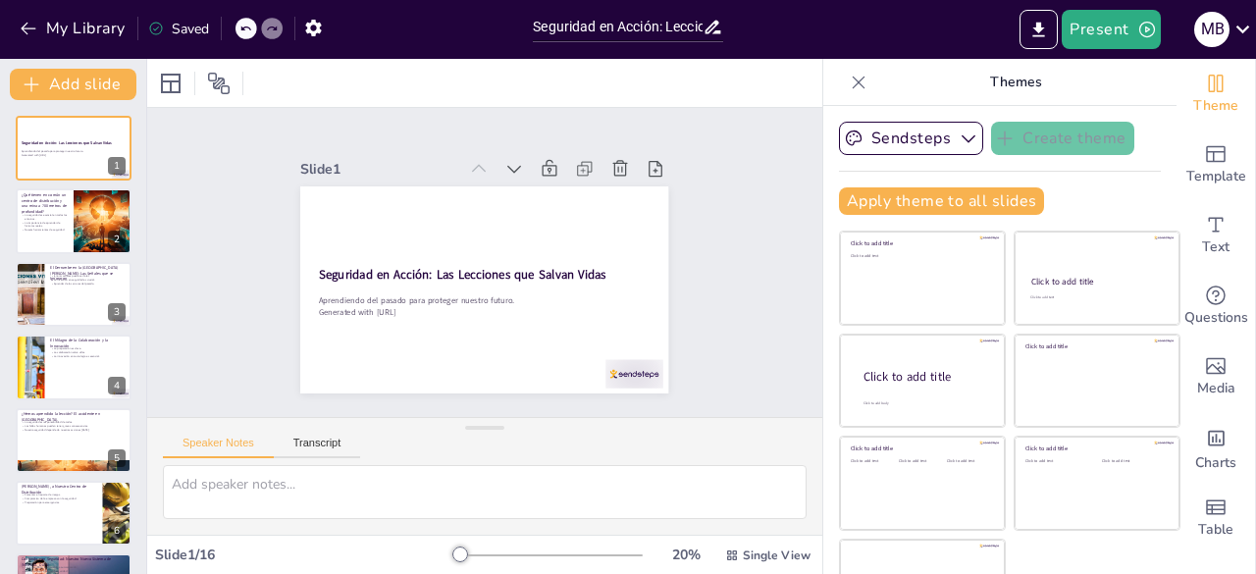
checkbox input "true"
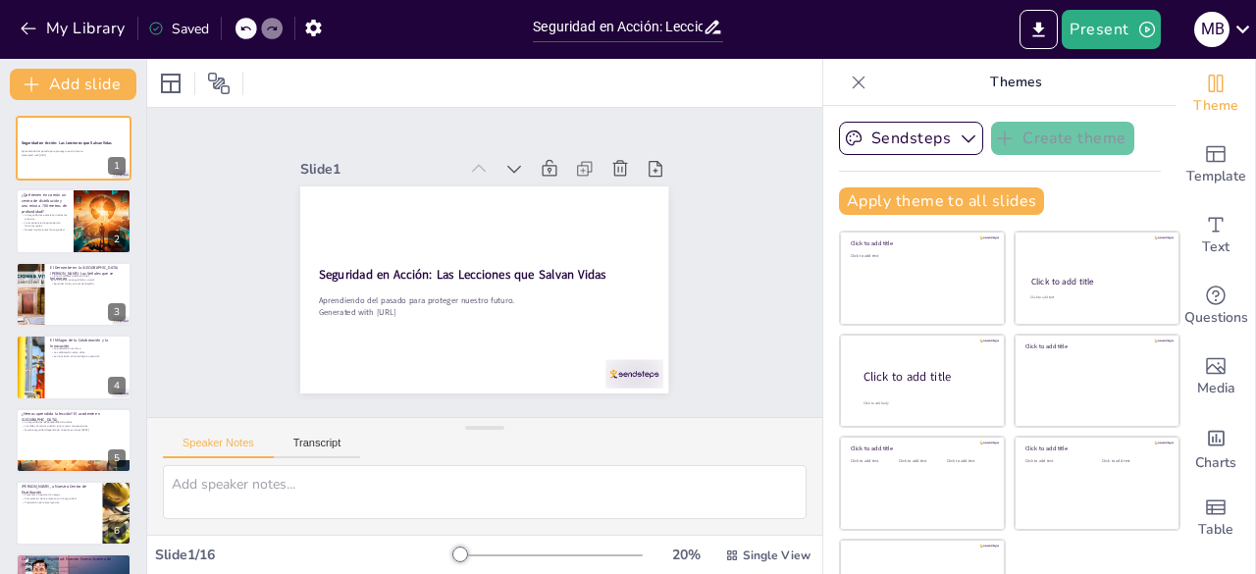
checkbox input "true"
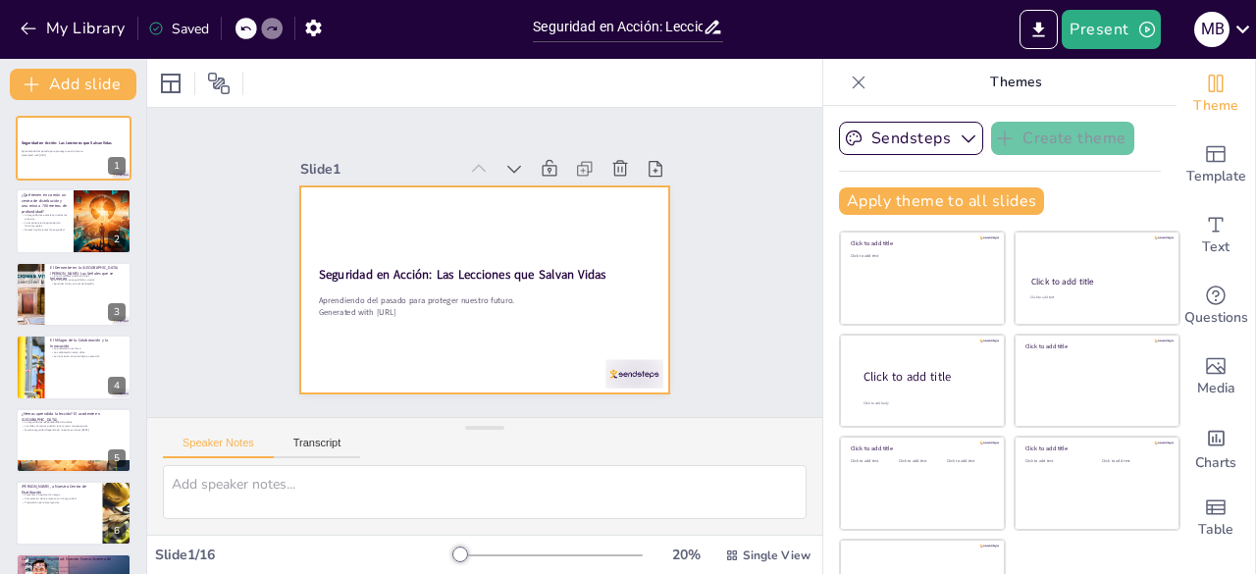
checkbox input "true"
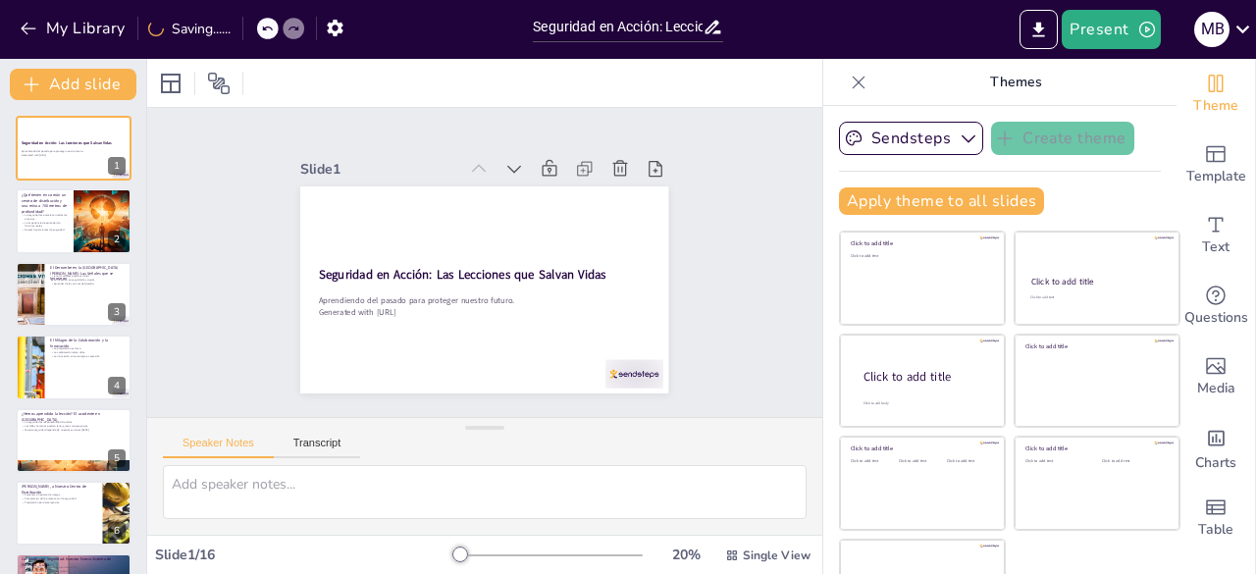
checkbox input "true"
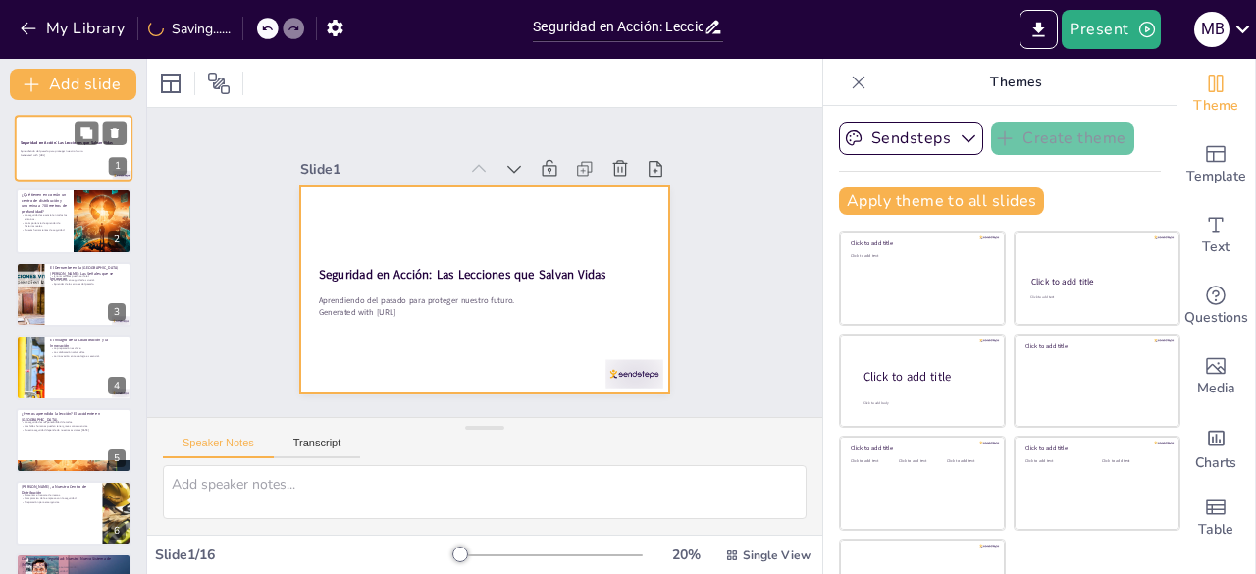
checkbox input "true"
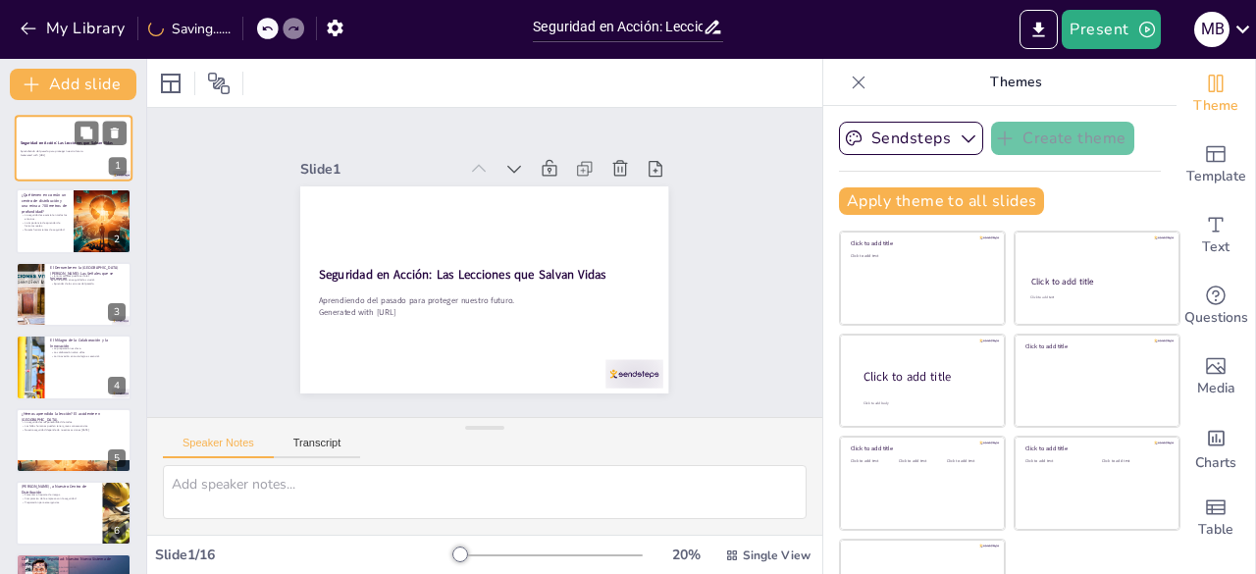
checkbox input "true"
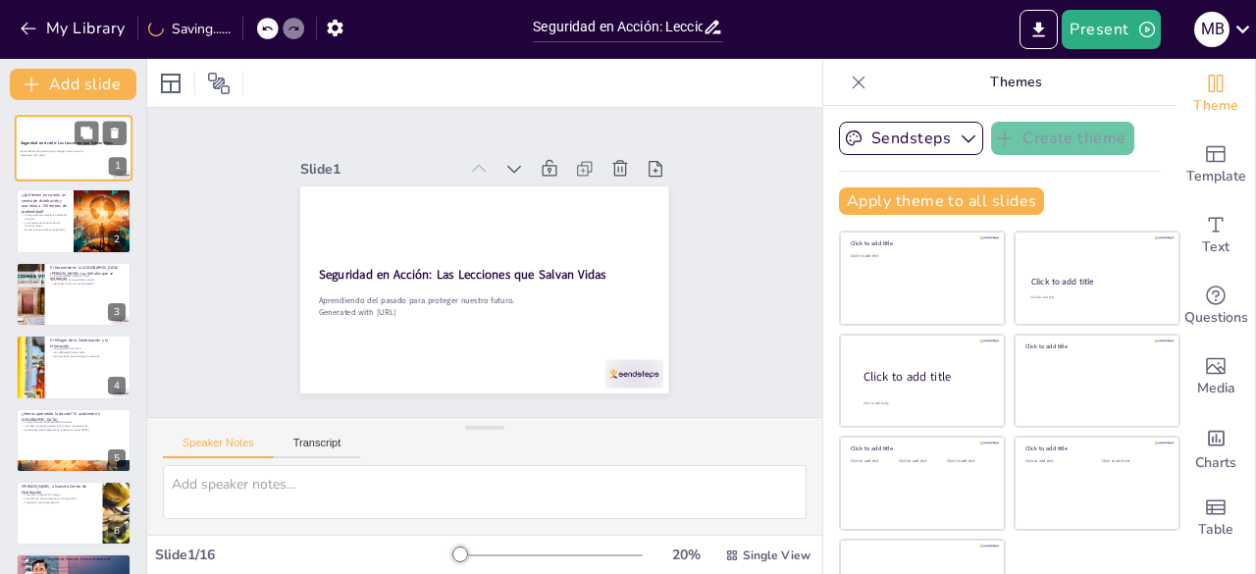
checkbox input "true"
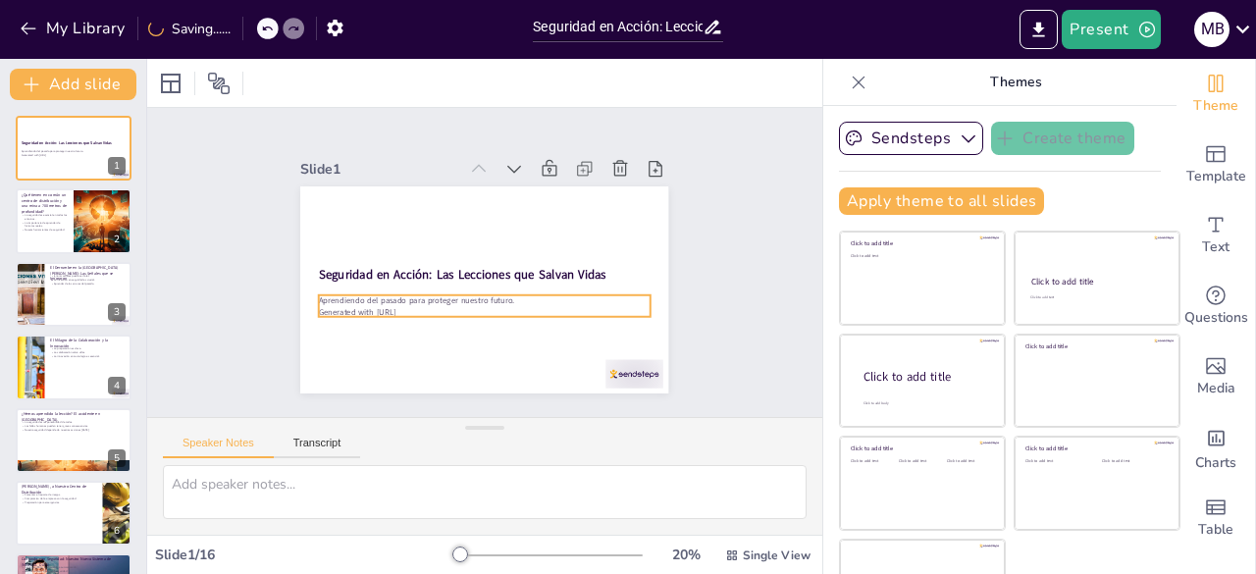
checkbox input "true"
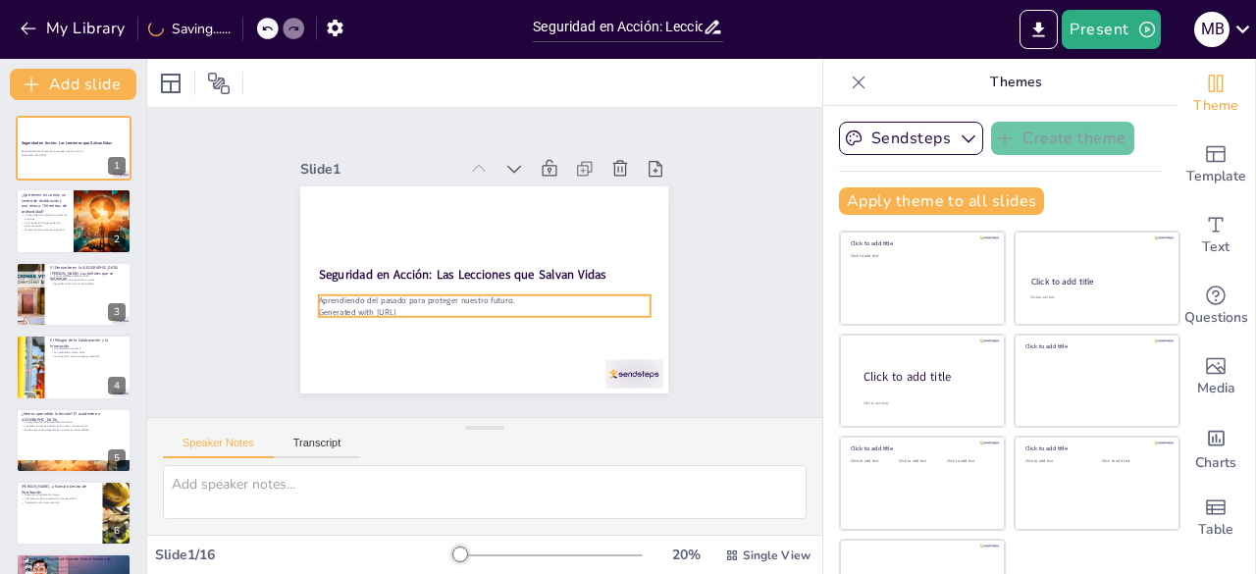
checkbox input "true"
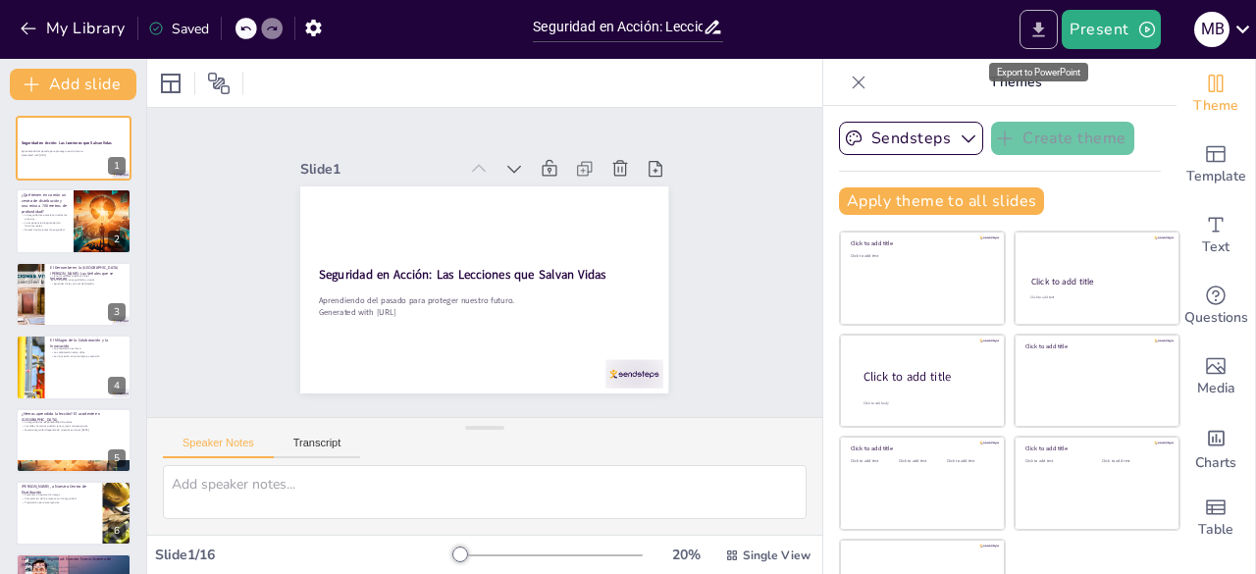
drag, startPoint x: 1050, startPoint y: 40, endPoint x: 1032, endPoint y: 26, distance: 22.4
click at [1032, 26] on icon "Export to PowerPoint" at bounding box center [1039, 30] width 21 height 21
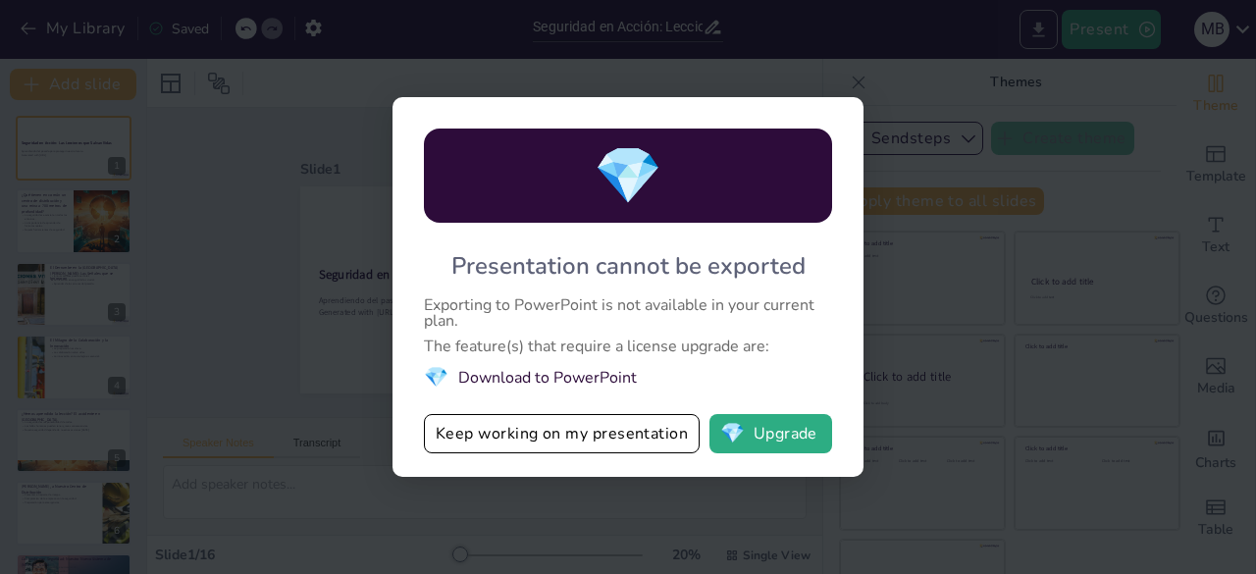
click at [1032, 26] on div "💎 Presentation cannot be exported Exporting to PowerPoint is not available in y…" at bounding box center [628, 287] width 1256 height 574
click at [899, 162] on div "💎 Presentation cannot be exported Exporting to PowerPoint is not available in y…" at bounding box center [628, 287] width 1256 height 574
click at [919, 256] on div "💎 Presentation cannot be exported Exporting to PowerPoint is not available in y…" at bounding box center [628, 287] width 1256 height 574
